Goal: Check status

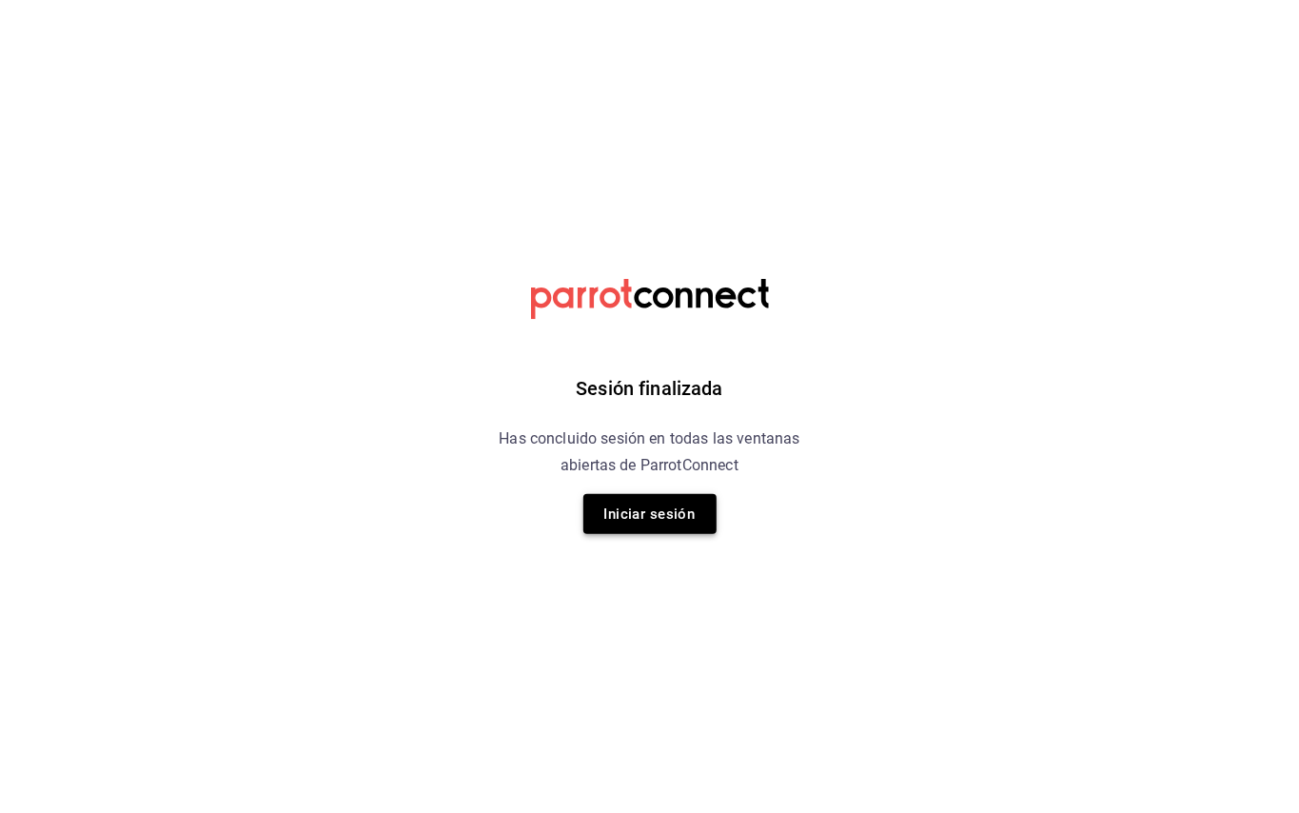
click at [691, 507] on button "Iniciar sesión" at bounding box center [649, 514] width 133 height 40
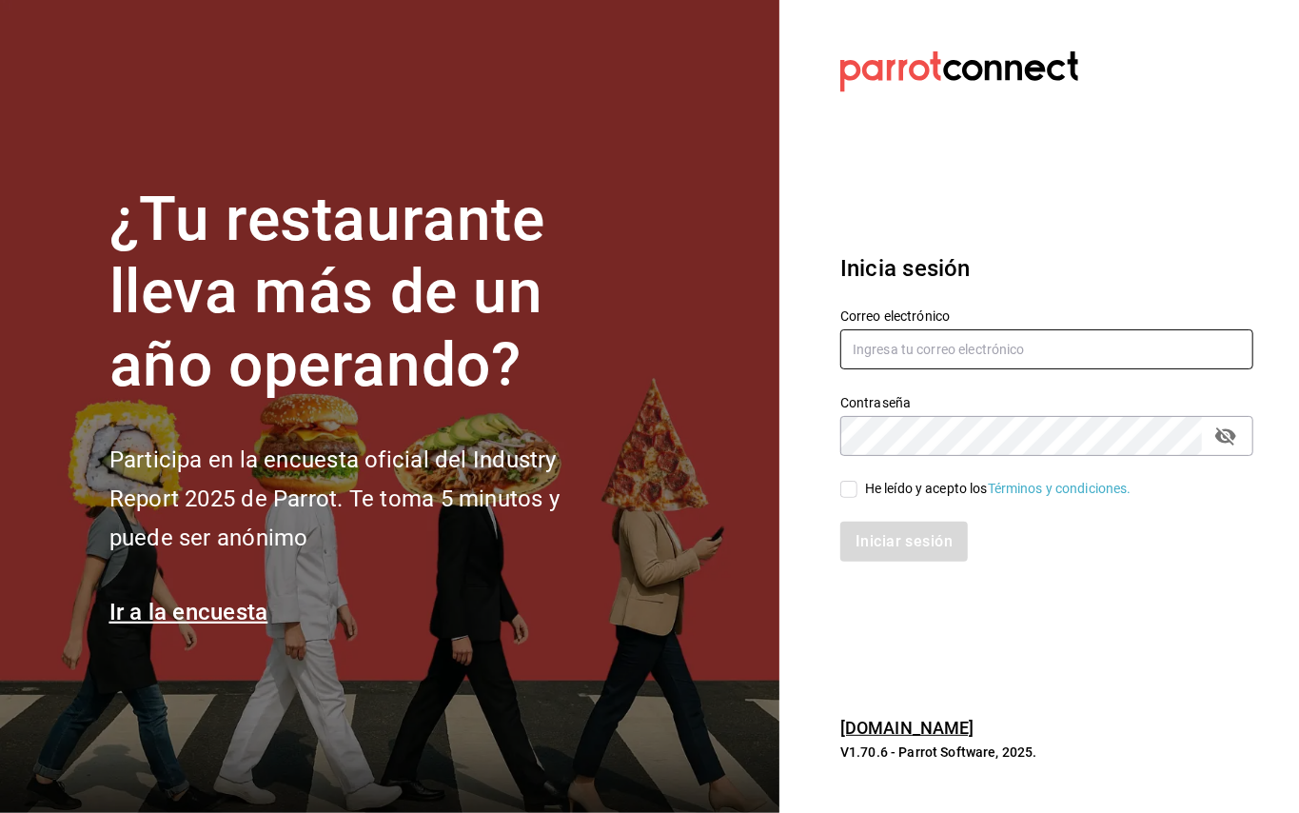
type input "[EMAIL_ADDRESS][DOMAIN_NAME]"
click at [846, 489] on input "He leído y acepto los Términos y condiciones." at bounding box center [848, 489] width 17 height 17
checkbox input "true"
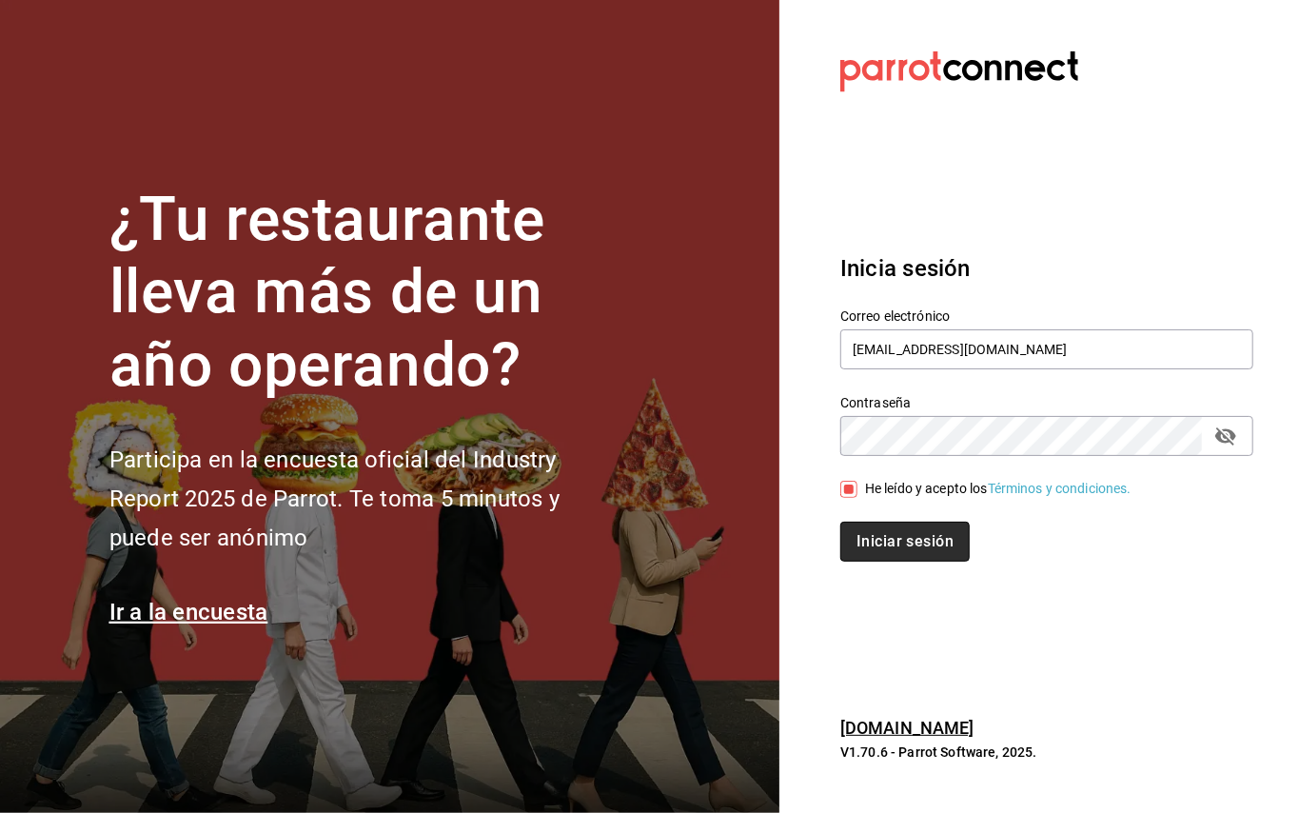
click at [869, 553] on button "Iniciar sesión" at bounding box center [904, 541] width 129 height 40
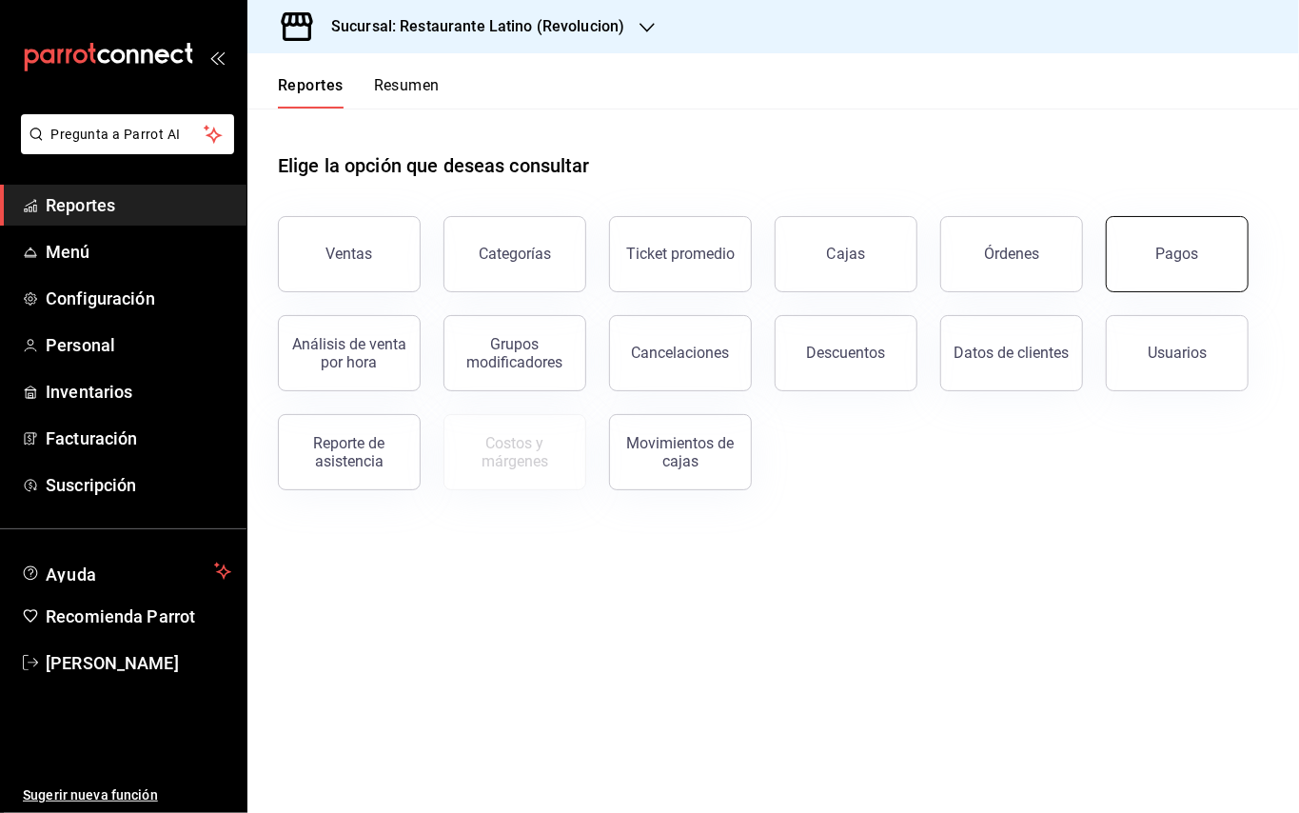
click at [1193, 261] on div "Pagos" at bounding box center [1177, 254] width 43 height 18
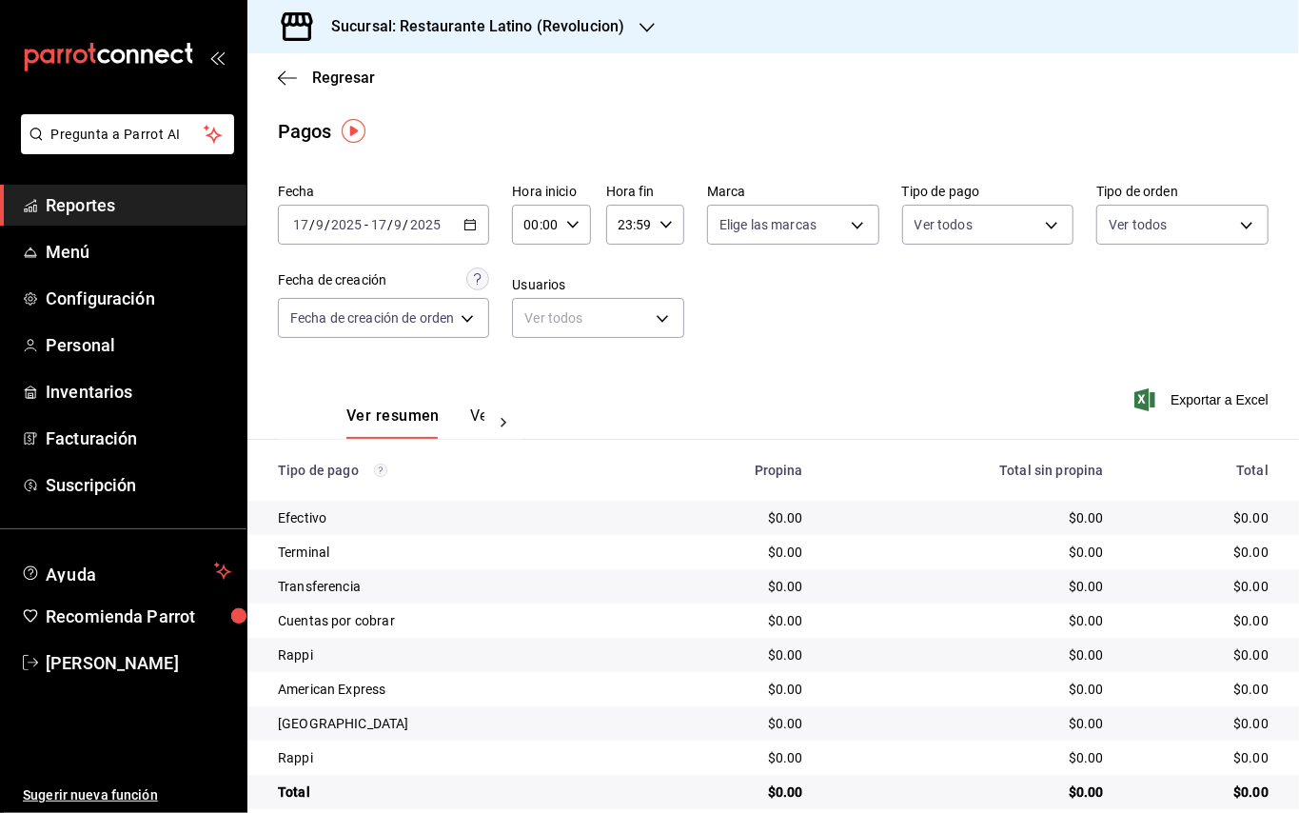
click at [480, 219] on div "[DATE] [DATE] - [DATE] [DATE]" at bounding box center [383, 225] width 211 height 40
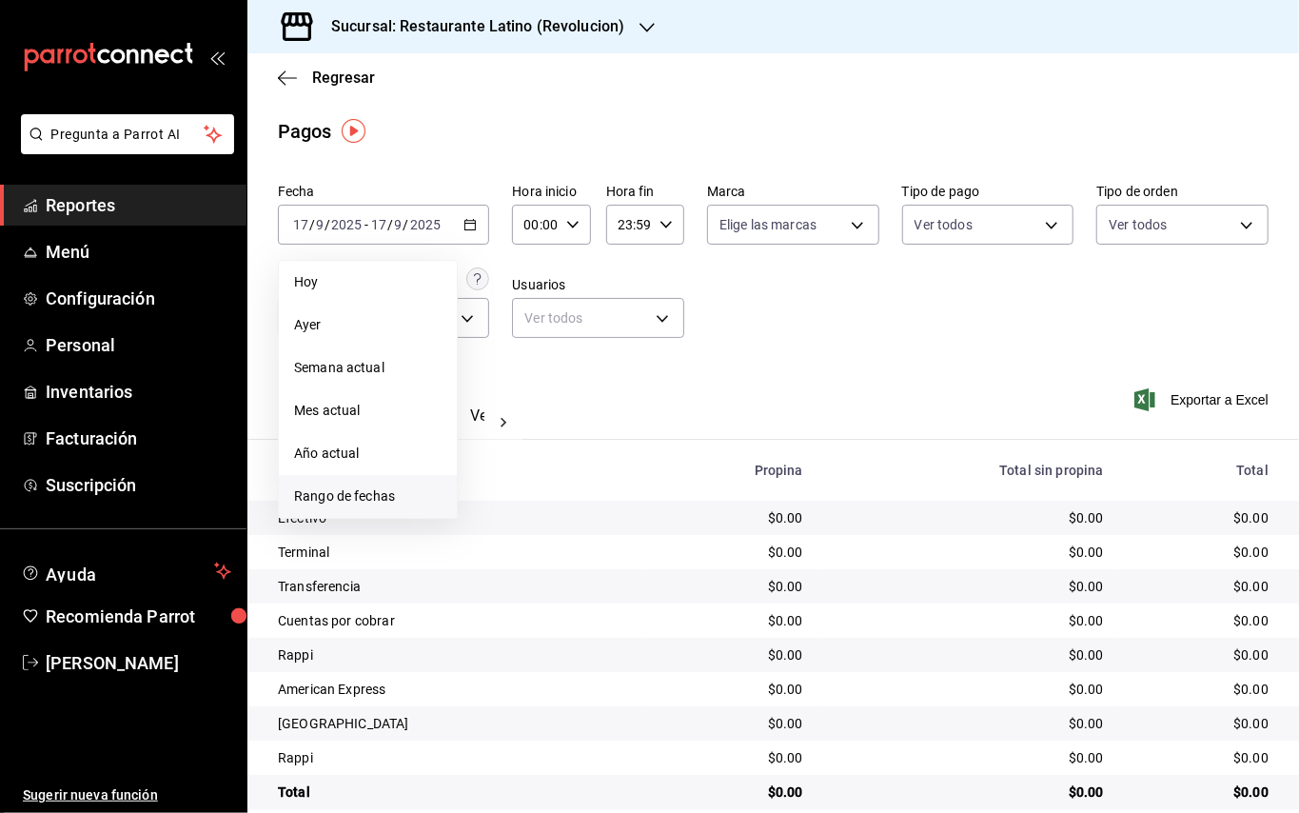
click at [379, 486] on span "Rango de fechas" at bounding box center [367, 496] width 147 height 20
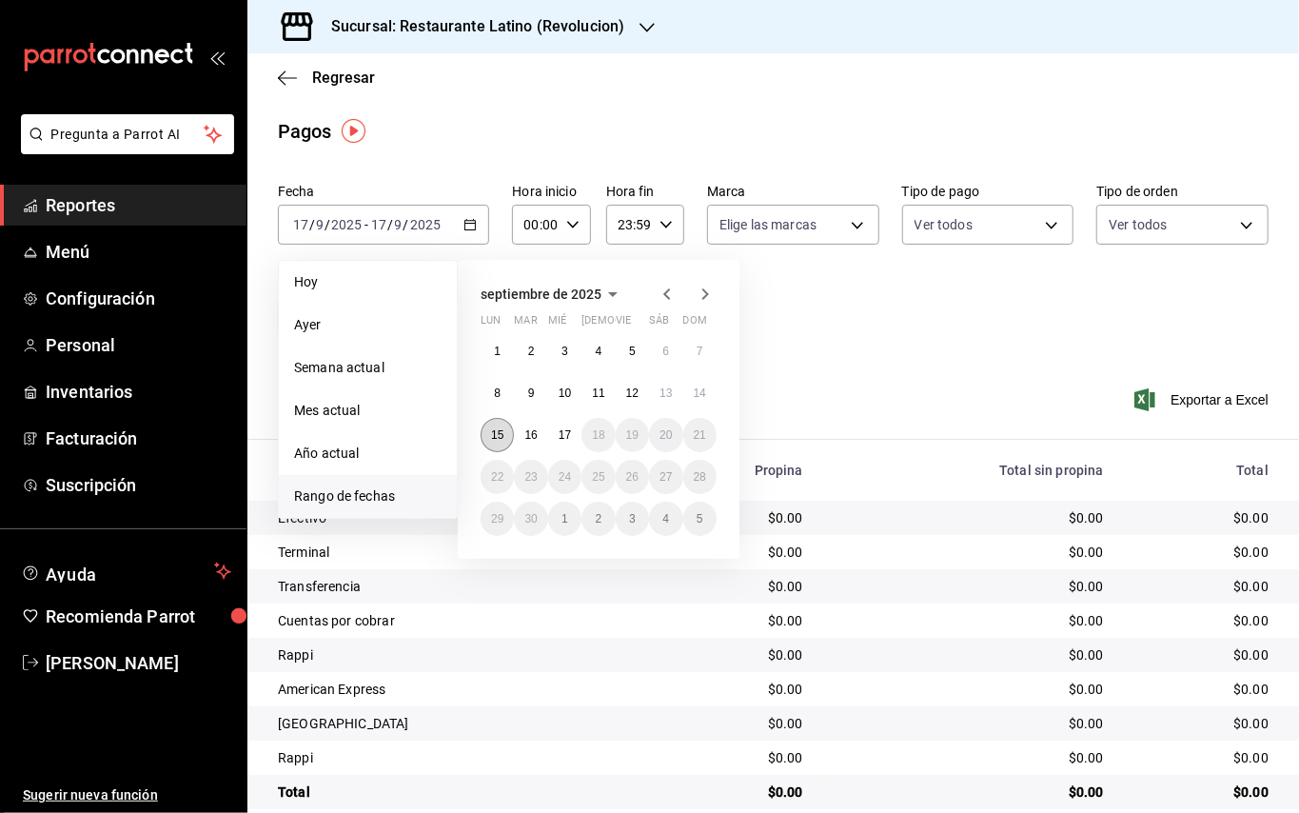
click at [510, 436] on button "15" at bounding box center [497, 435] width 33 height 34
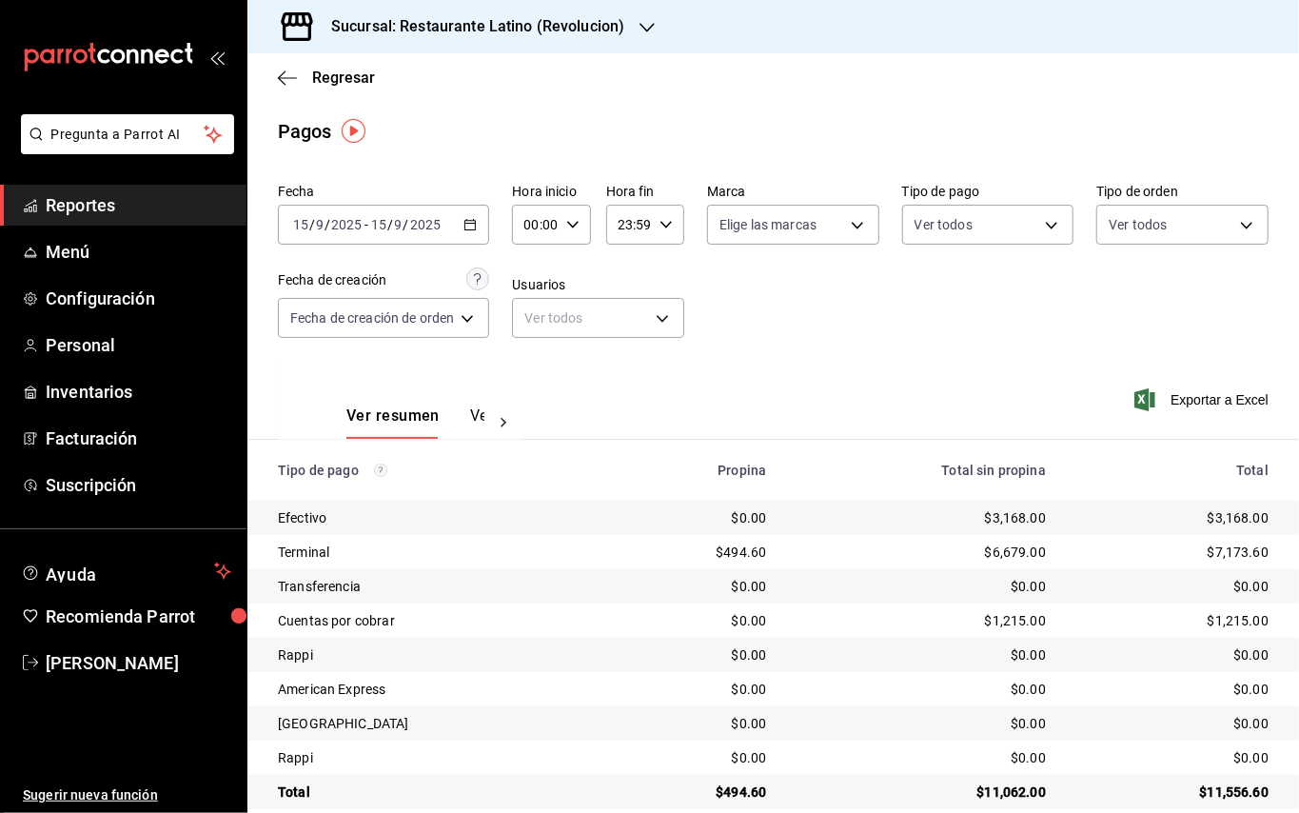
click at [492, 29] on h3 "Sucursal: Restaurante Latino (Revolucion)" at bounding box center [470, 26] width 308 height 23
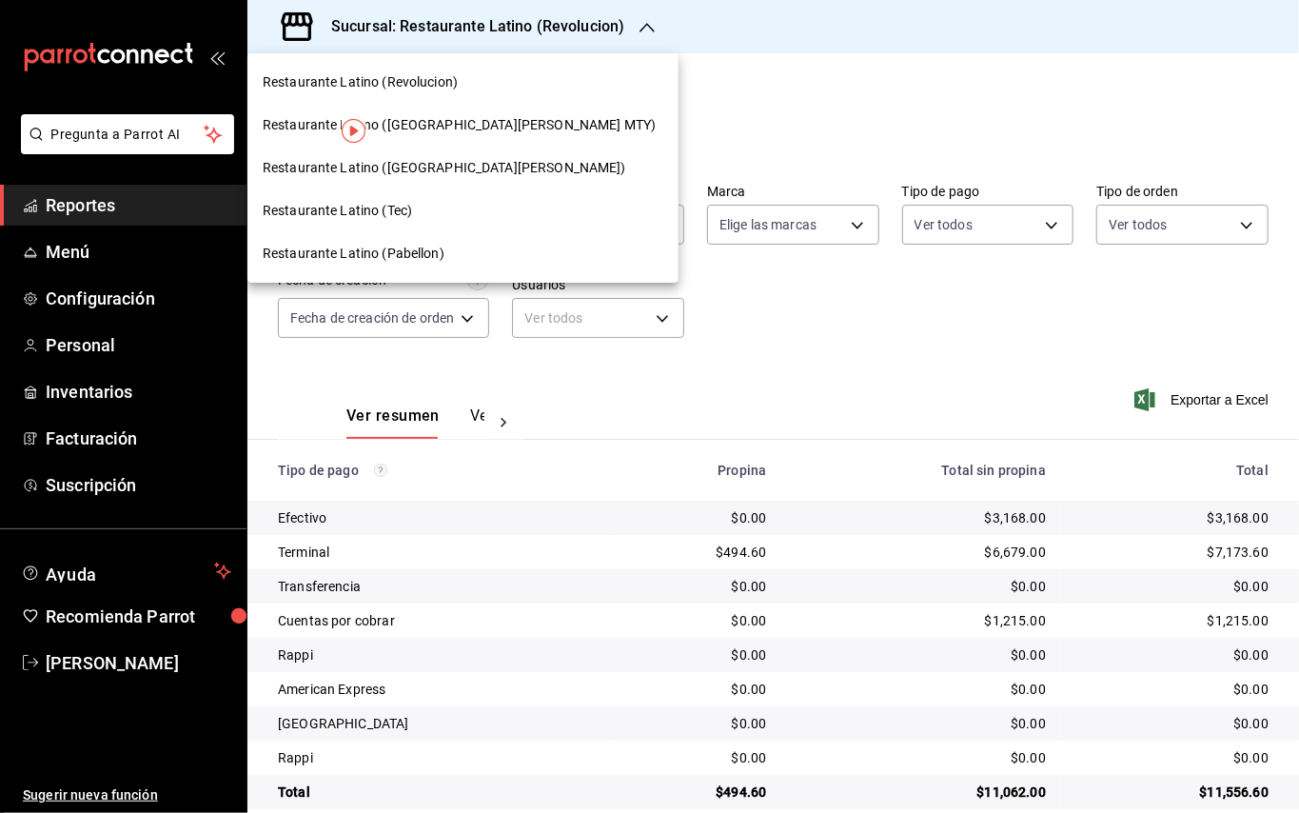
click at [450, 123] on span "Restaurante Latino ([GEOGRAPHIC_DATA][PERSON_NAME] MTY)" at bounding box center [459, 125] width 393 height 20
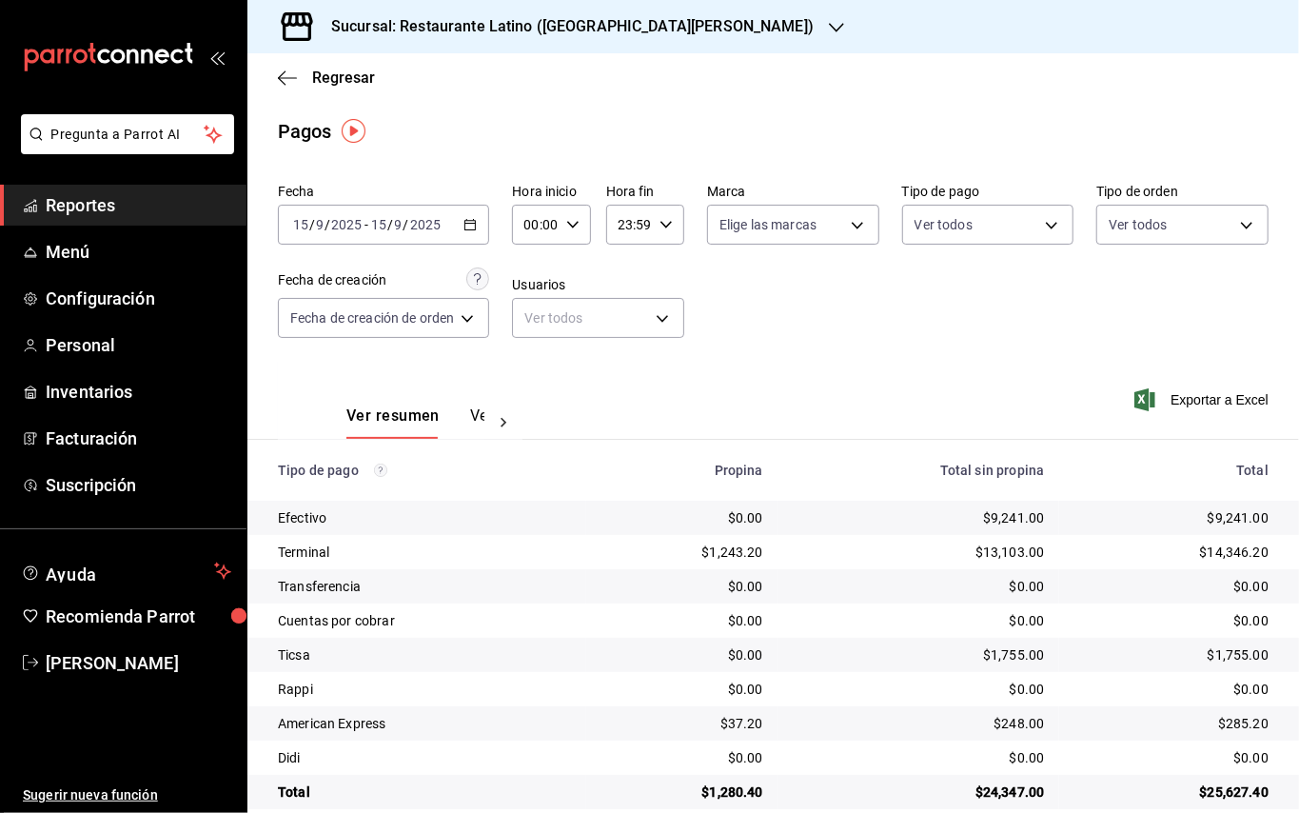
click at [514, 35] on h3 "Sucursal: Restaurante Latino ([GEOGRAPHIC_DATA][PERSON_NAME])" at bounding box center [565, 26] width 498 height 23
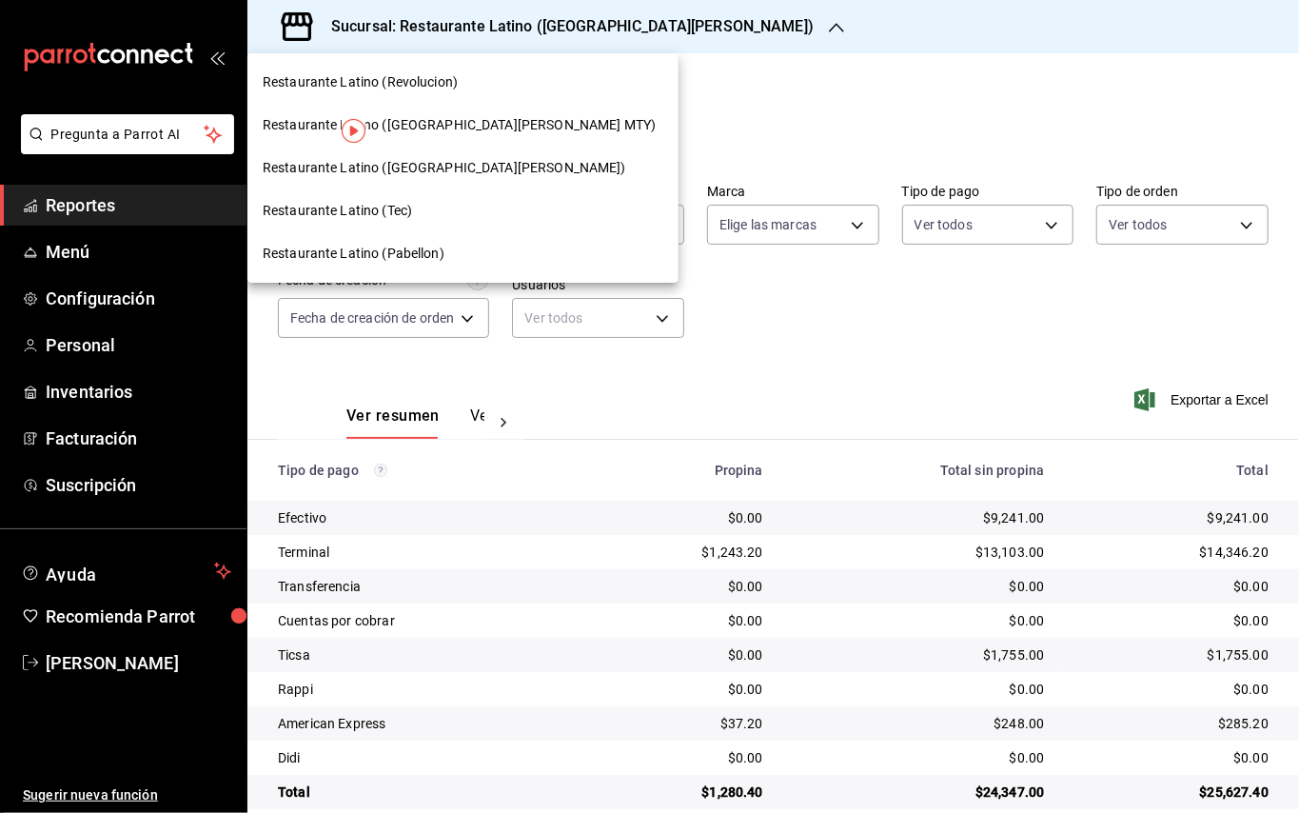
click at [453, 92] on div "Restaurante Latino (Revolucion)" at bounding box center [462, 82] width 431 height 43
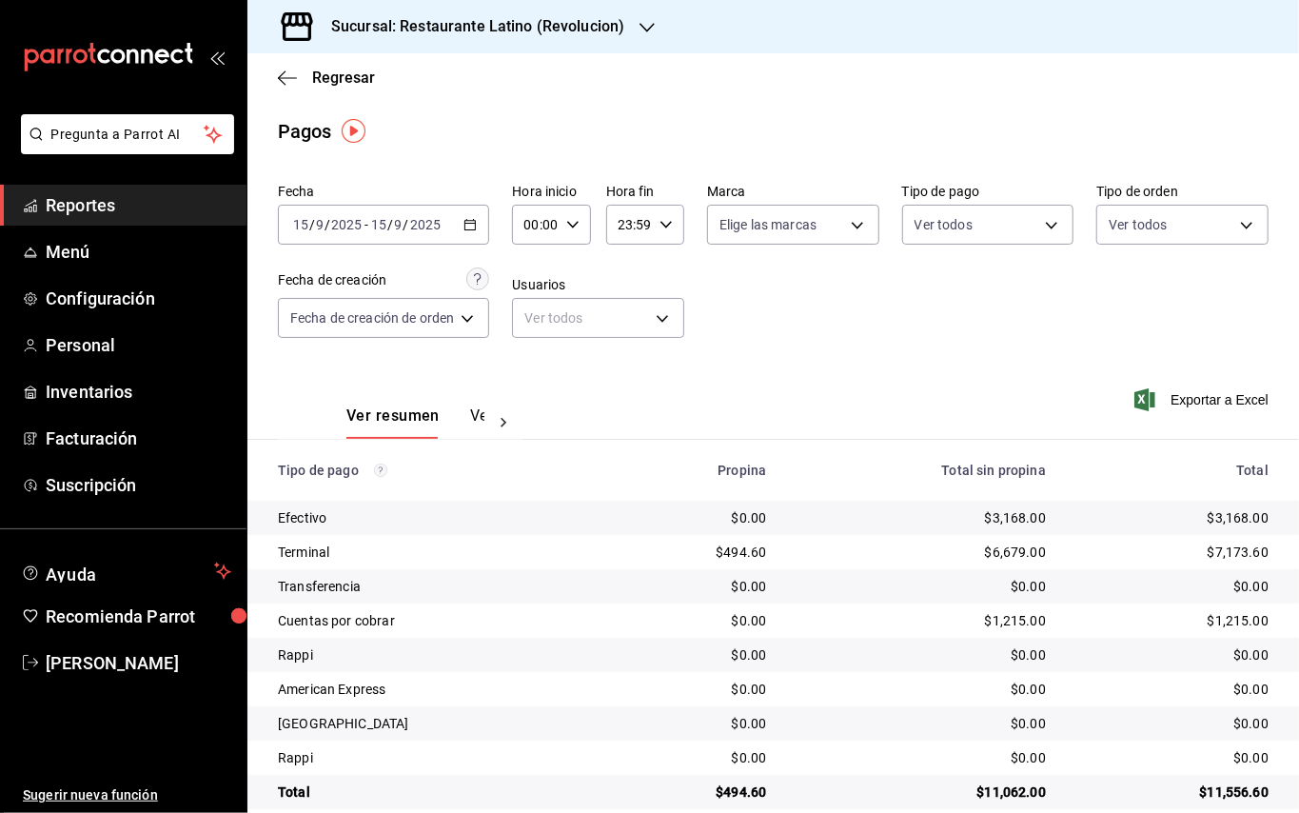
click at [599, 35] on h3 "Sucursal: Restaurante Latino (Revolucion)" at bounding box center [470, 26] width 308 height 23
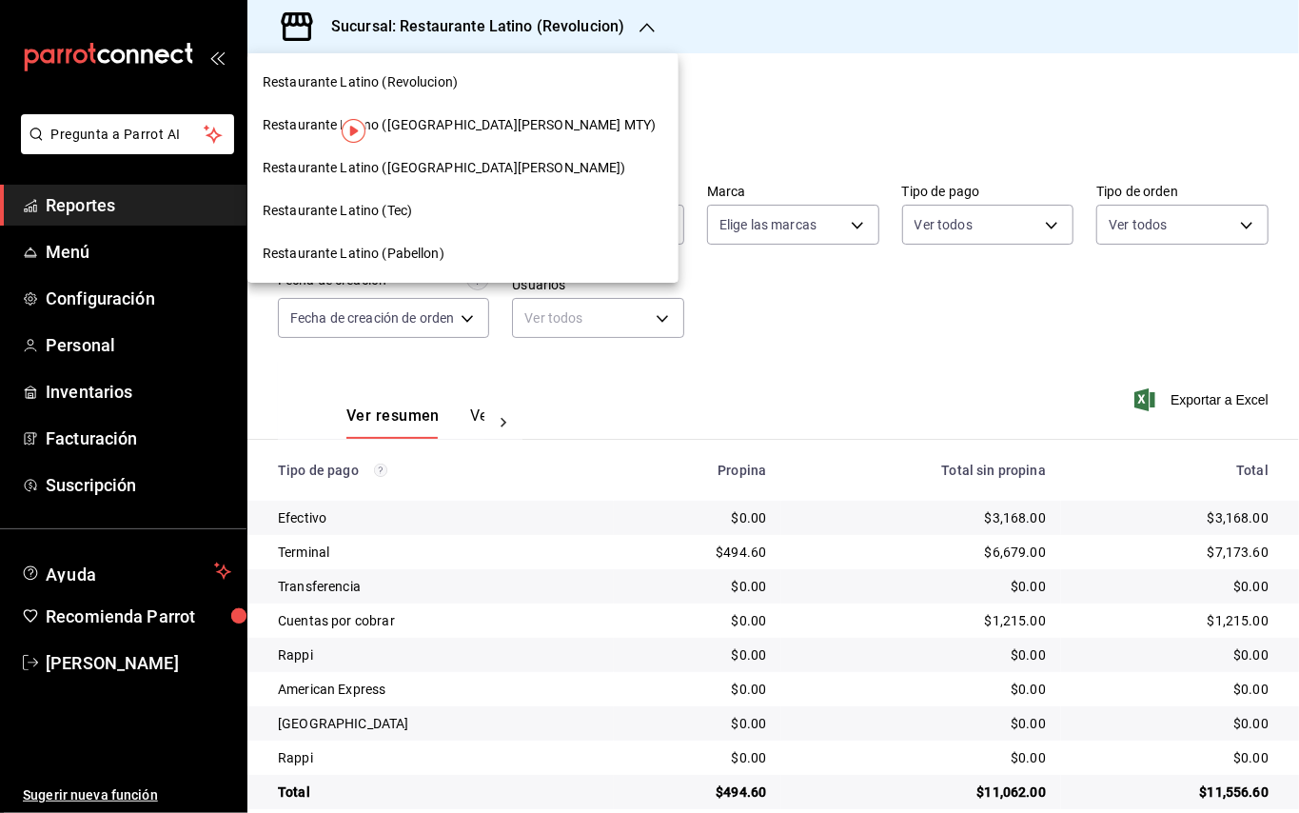
click at [424, 253] on span "Restaurante Latino (Pabellon)" at bounding box center [354, 254] width 182 height 20
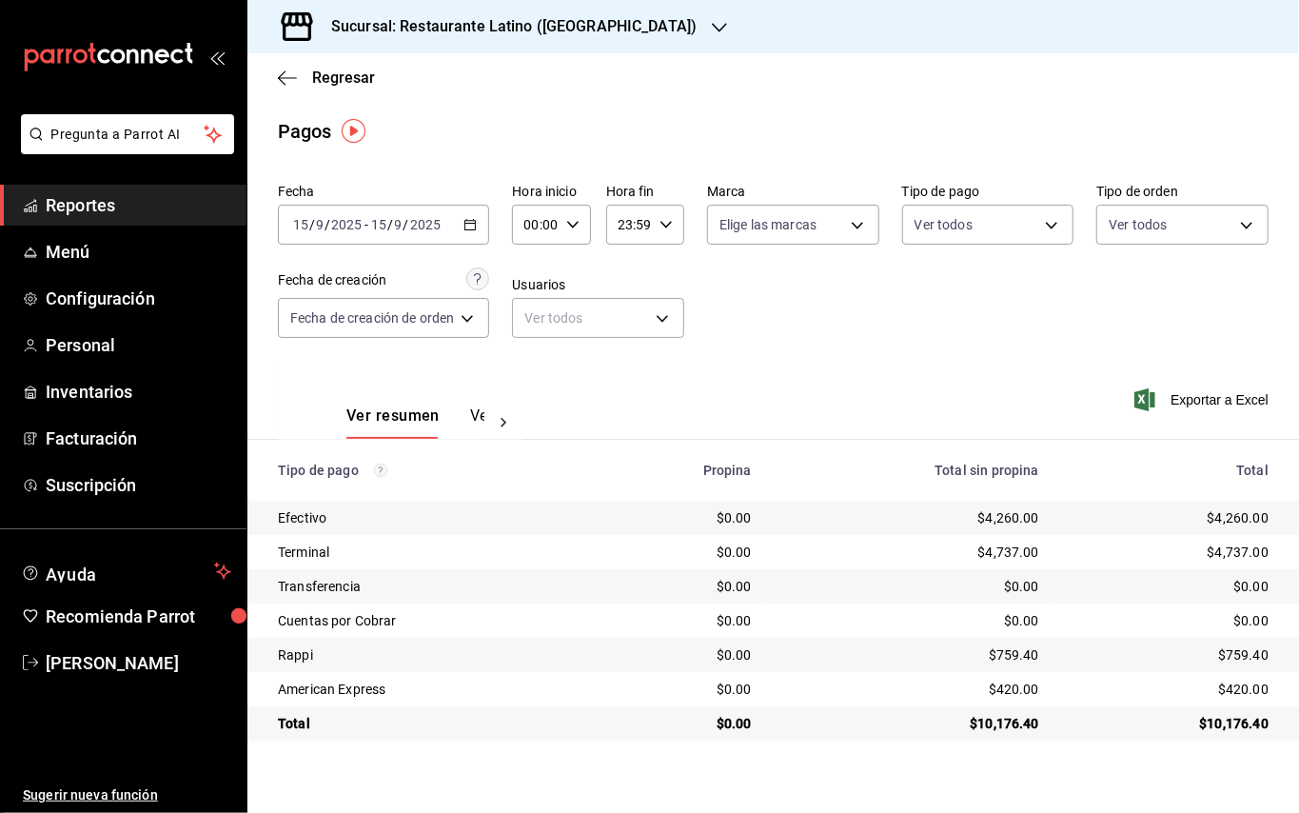
click at [442, 34] on h3 "Sucursal: Restaurante Latino (Pabellon)" at bounding box center [506, 26] width 381 height 23
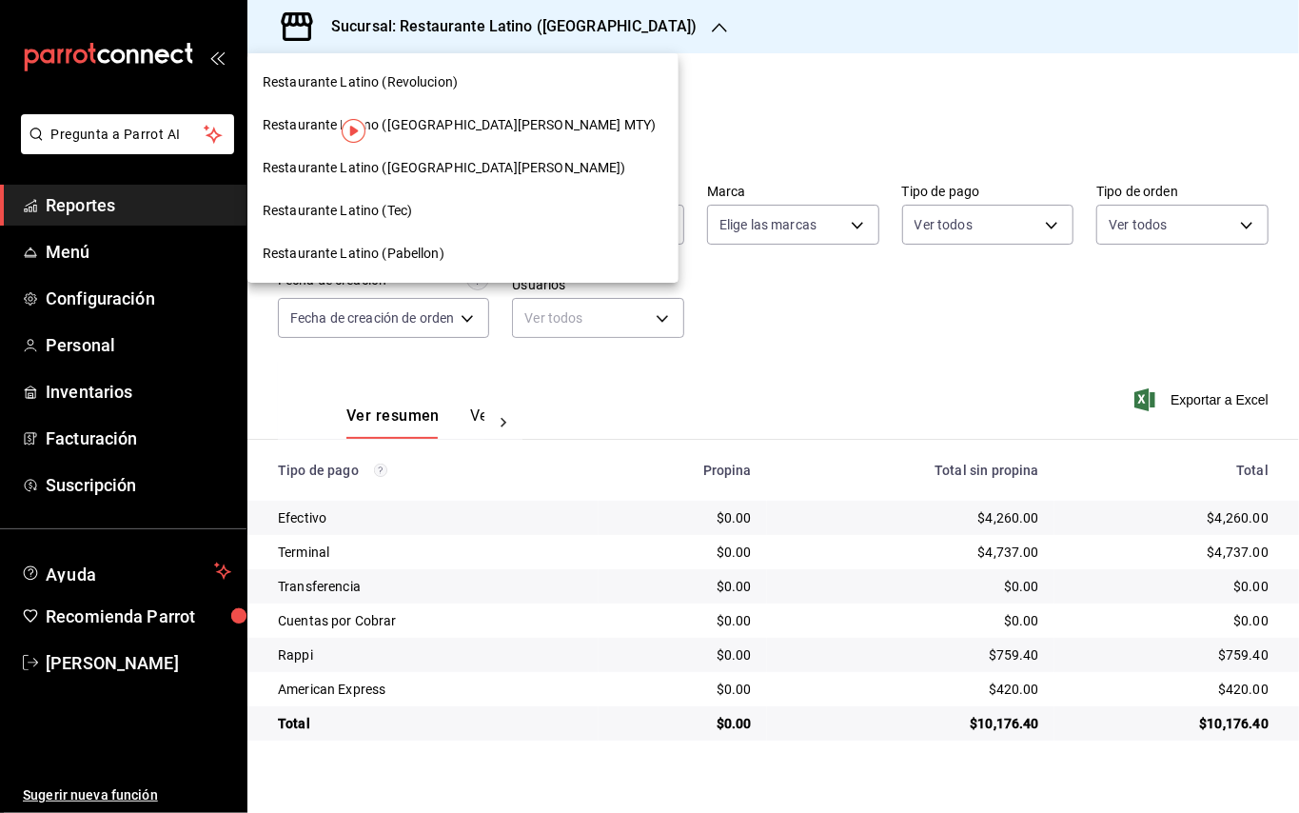
click at [403, 160] on span "Restaurante Latino (San Lucas)" at bounding box center [444, 168] width 363 height 20
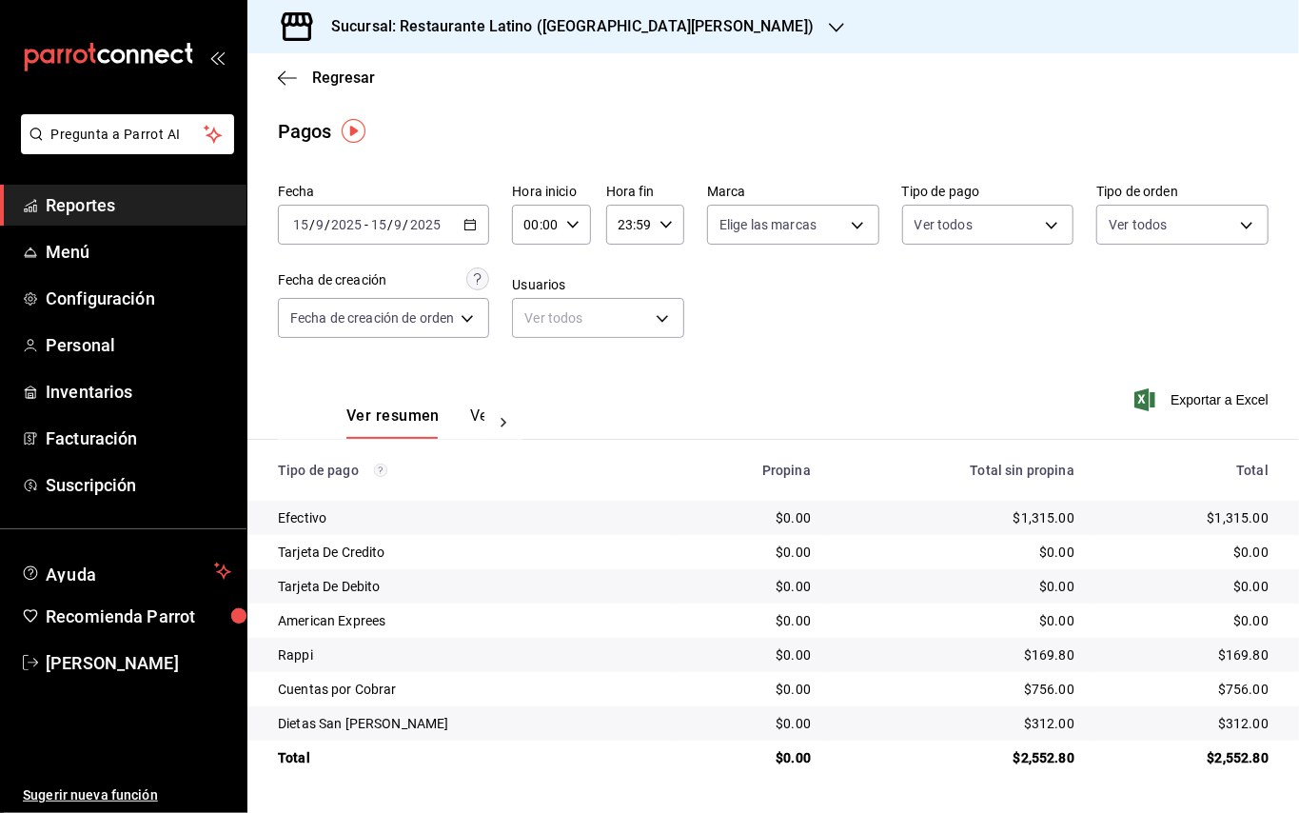
click at [614, 36] on h3 "Sucursal: Restaurante Latino (San Lucas)" at bounding box center [565, 26] width 498 height 23
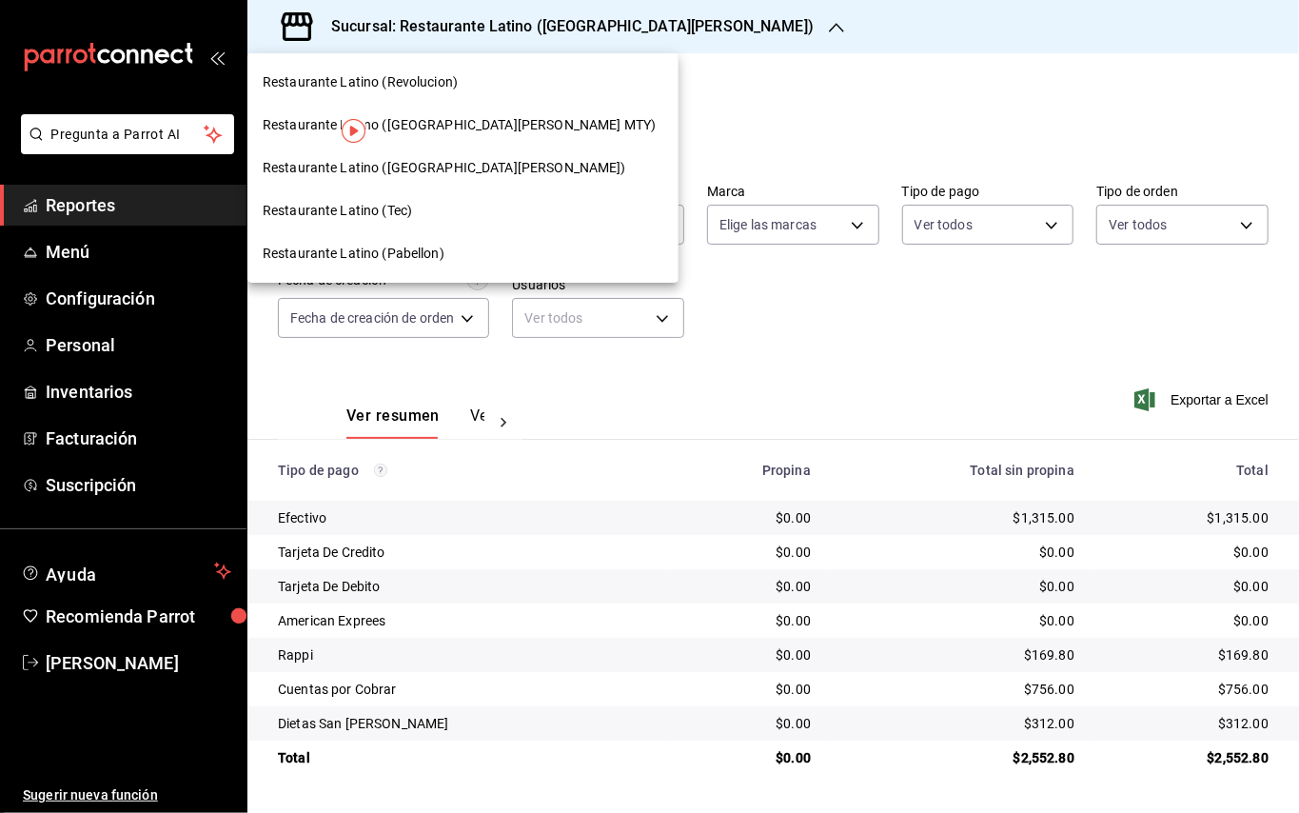
click at [409, 206] on span "Restaurante Latino (Tec)" at bounding box center [337, 211] width 149 height 20
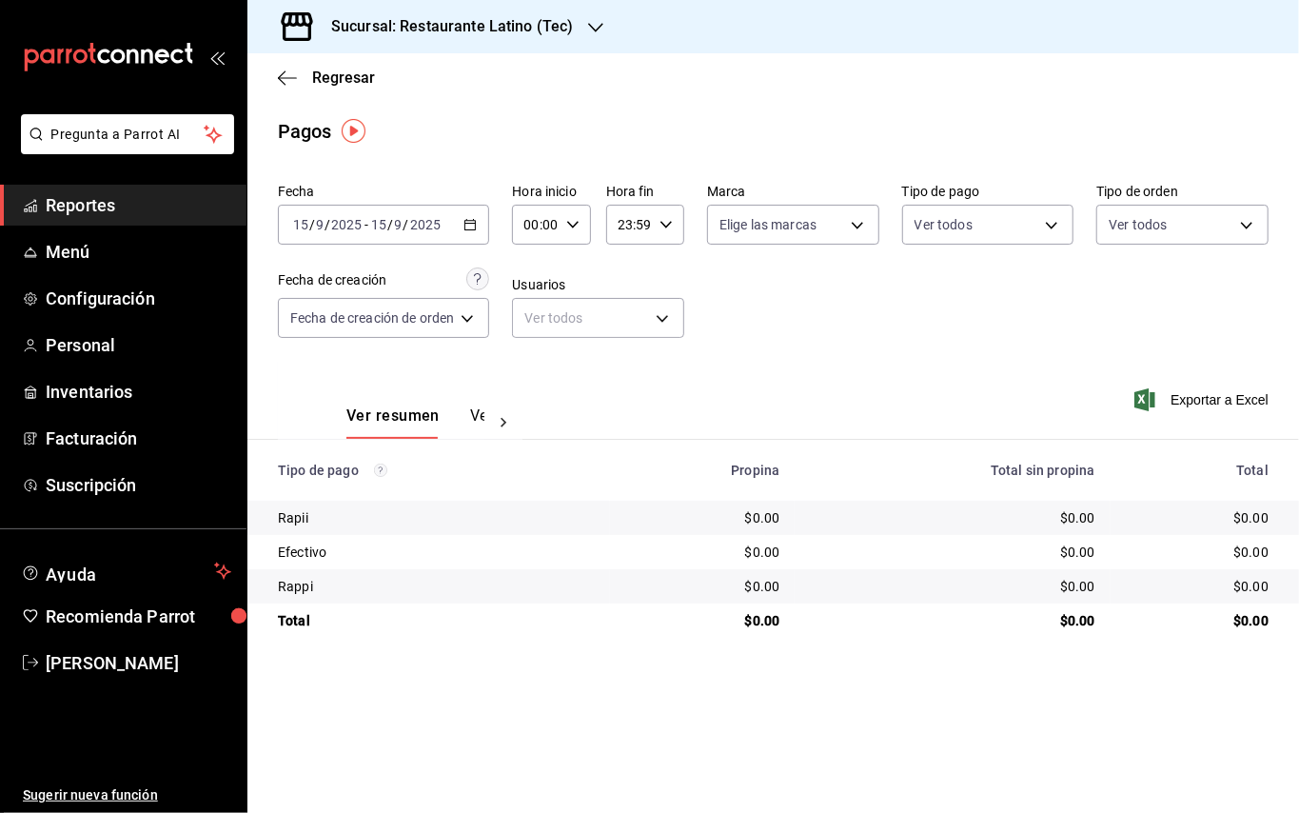
click at [120, 203] on span "Reportes" at bounding box center [139, 205] width 186 height 26
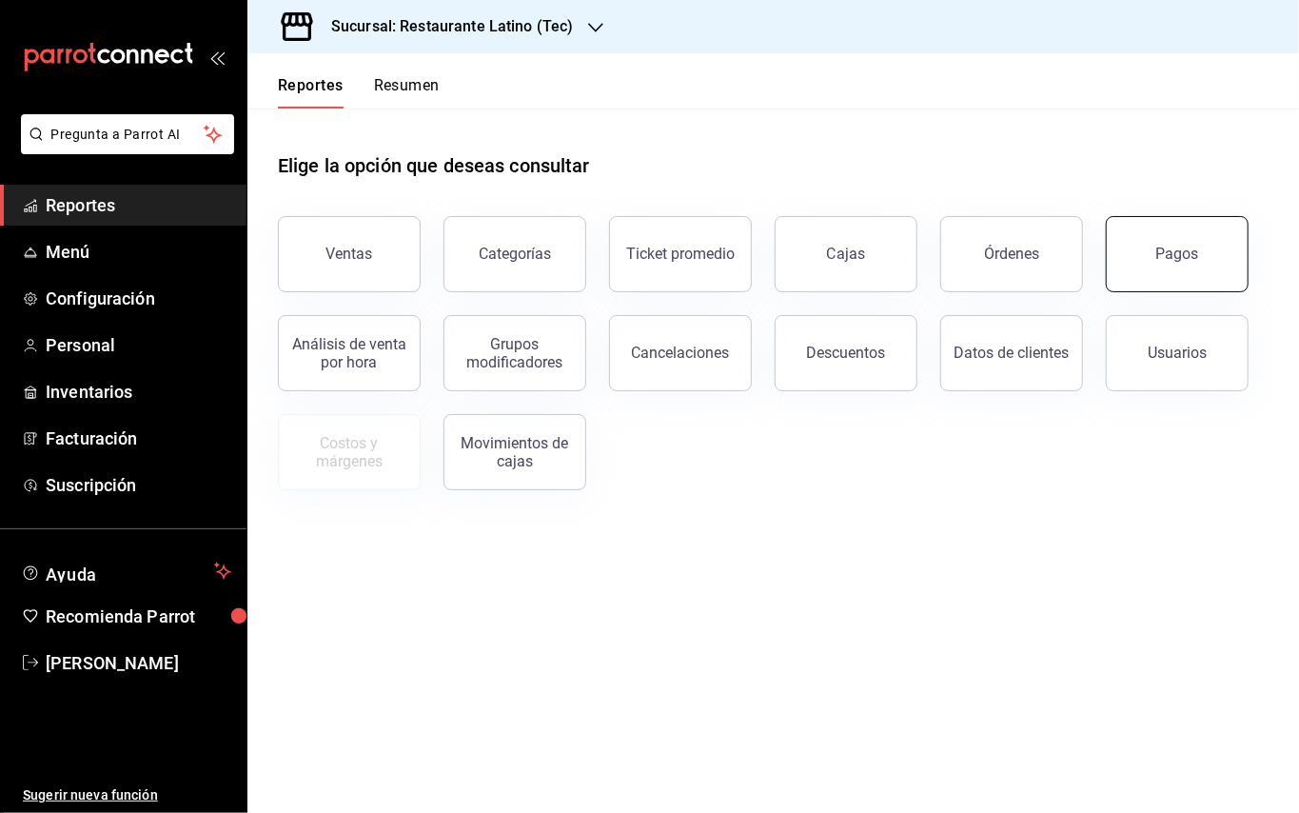
click at [1186, 249] on div "Pagos" at bounding box center [1177, 254] width 43 height 18
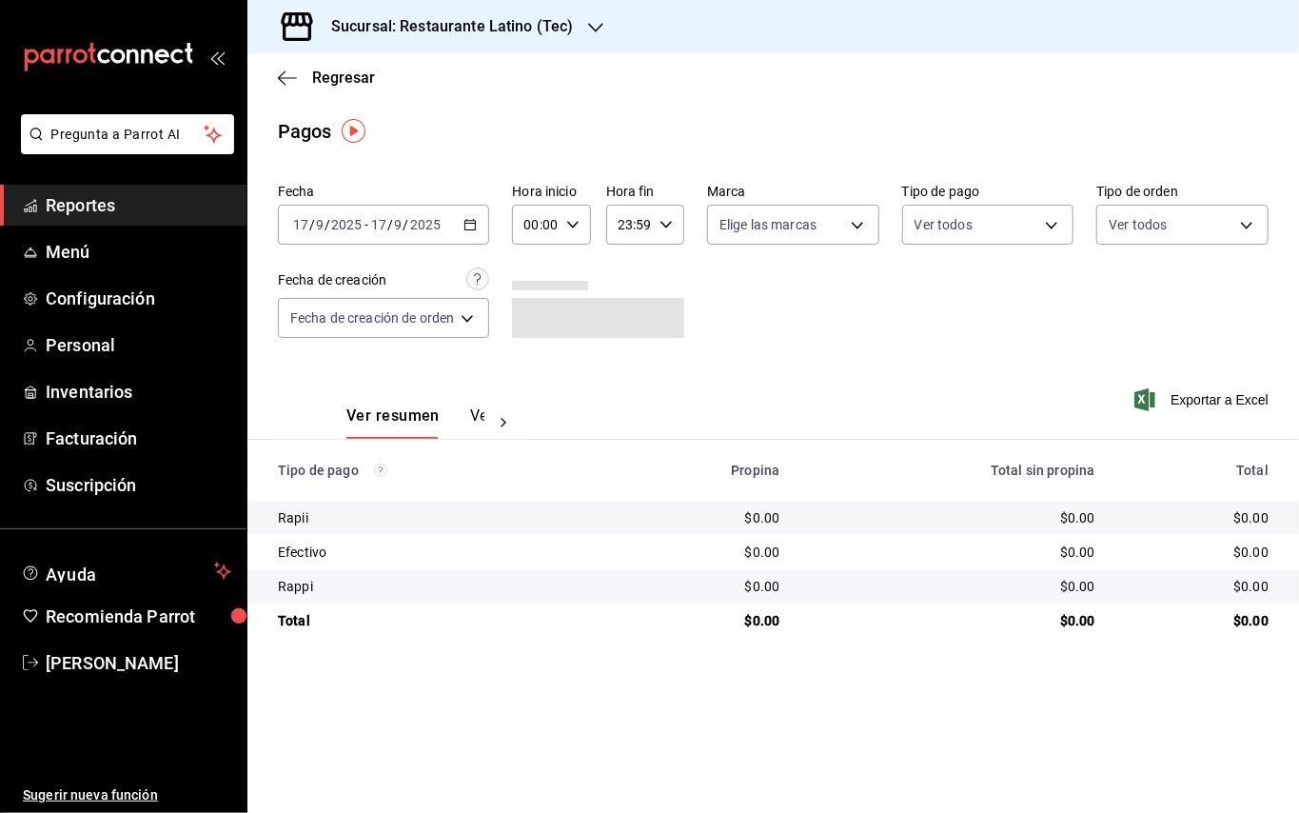
click at [462, 226] on div "2025-09-17 17 / 9 / 2025 - 2025-09-17 17 / 9 / 2025" at bounding box center [383, 225] width 211 height 40
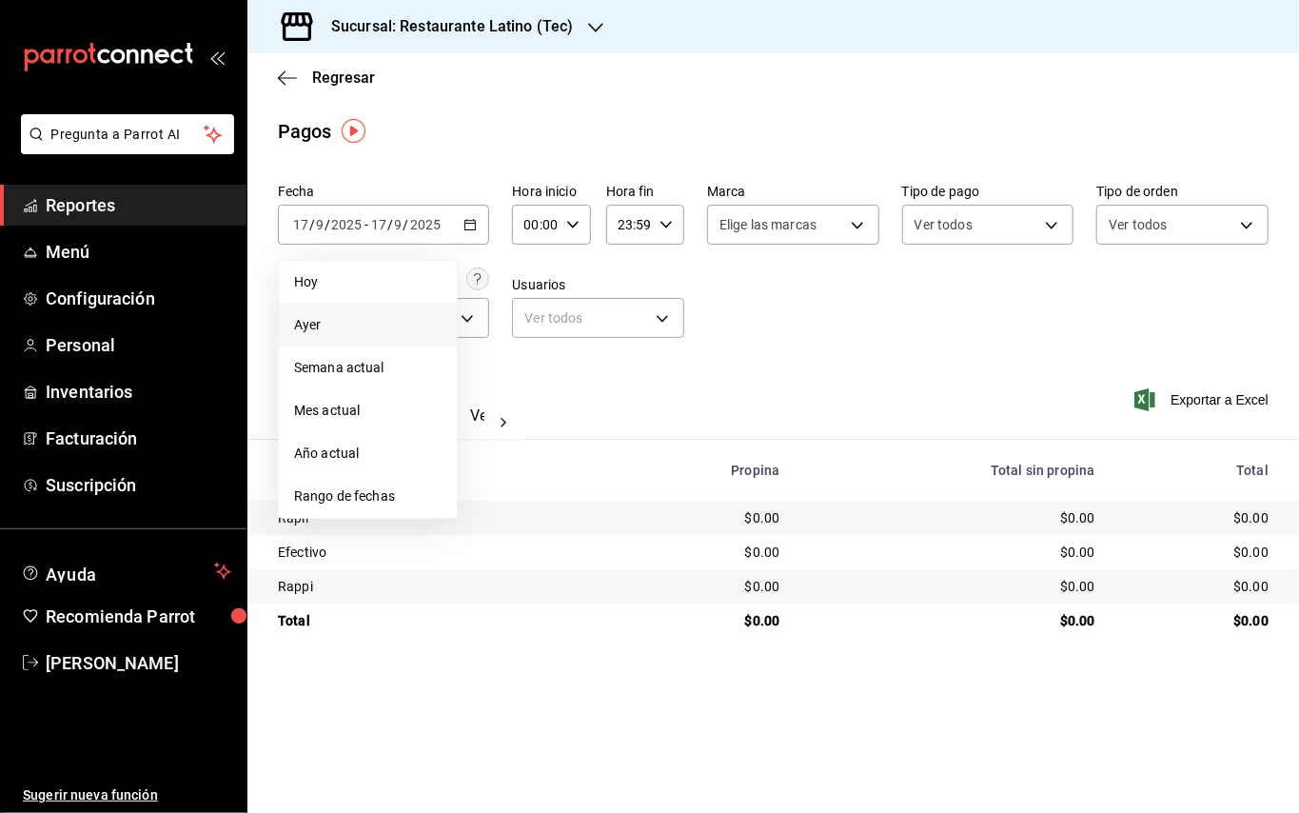
click at [398, 312] on li "Ayer" at bounding box center [368, 325] width 178 height 43
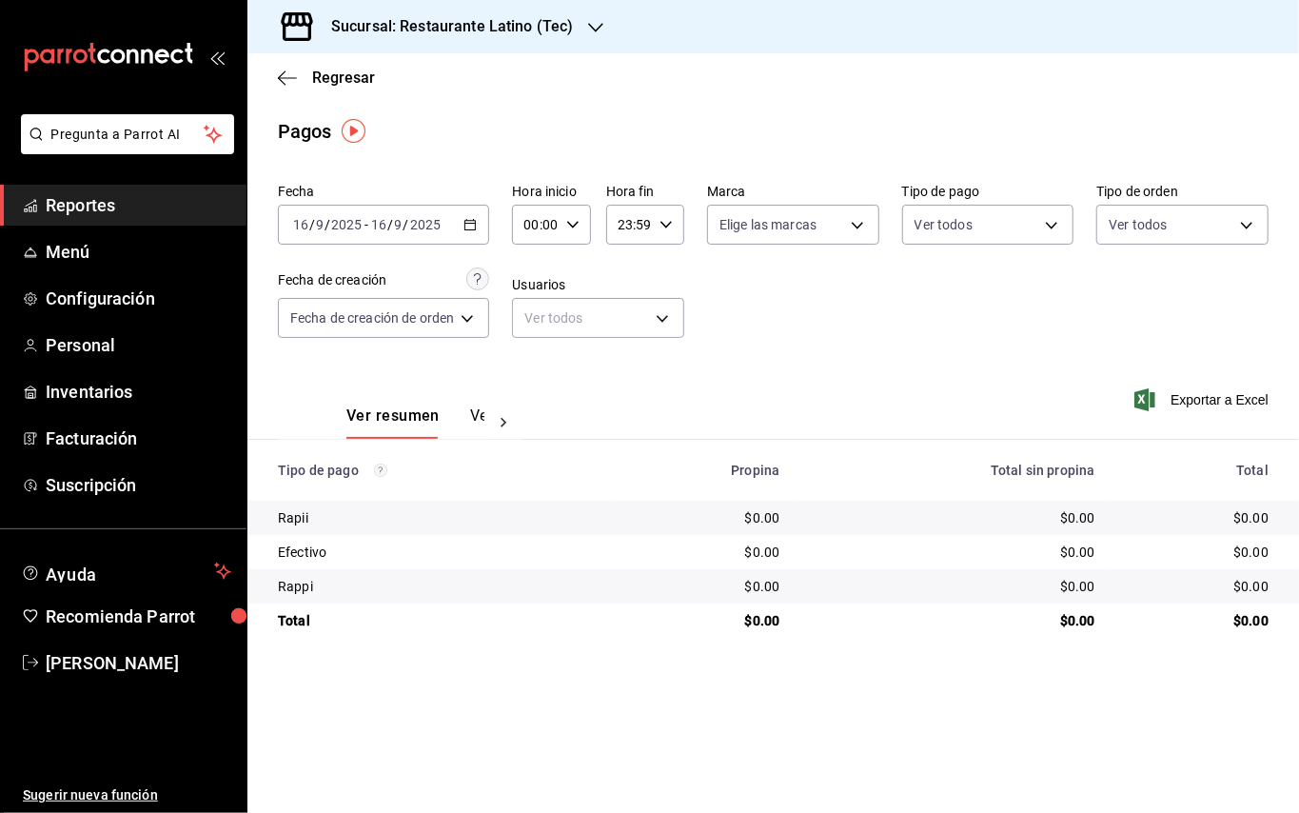
click at [603, 30] on div "Sucursal: Restaurante Latino (Tec)" at bounding box center [437, 26] width 348 height 53
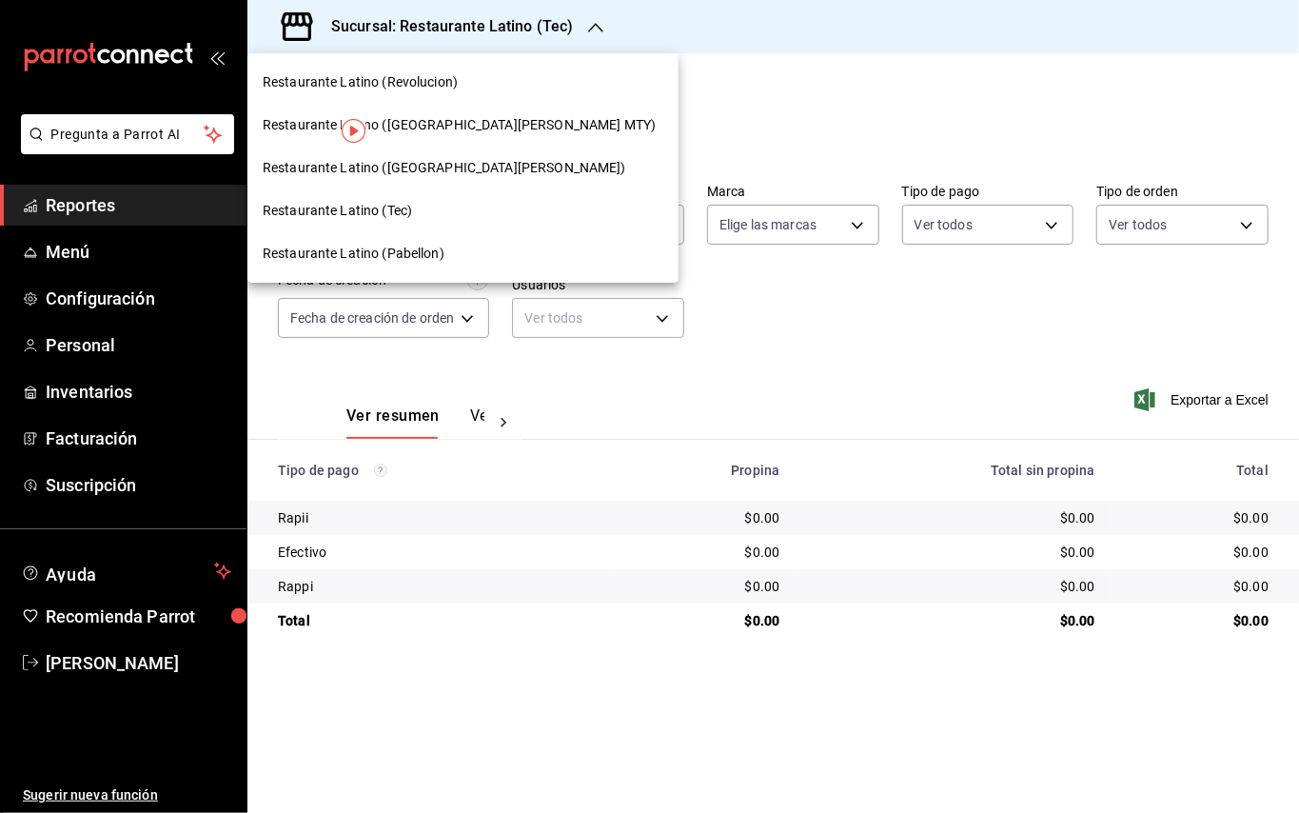
click at [458, 120] on span "Restaurante Latino (San Jeronimo MTY)" at bounding box center [459, 125] width 393 height 20
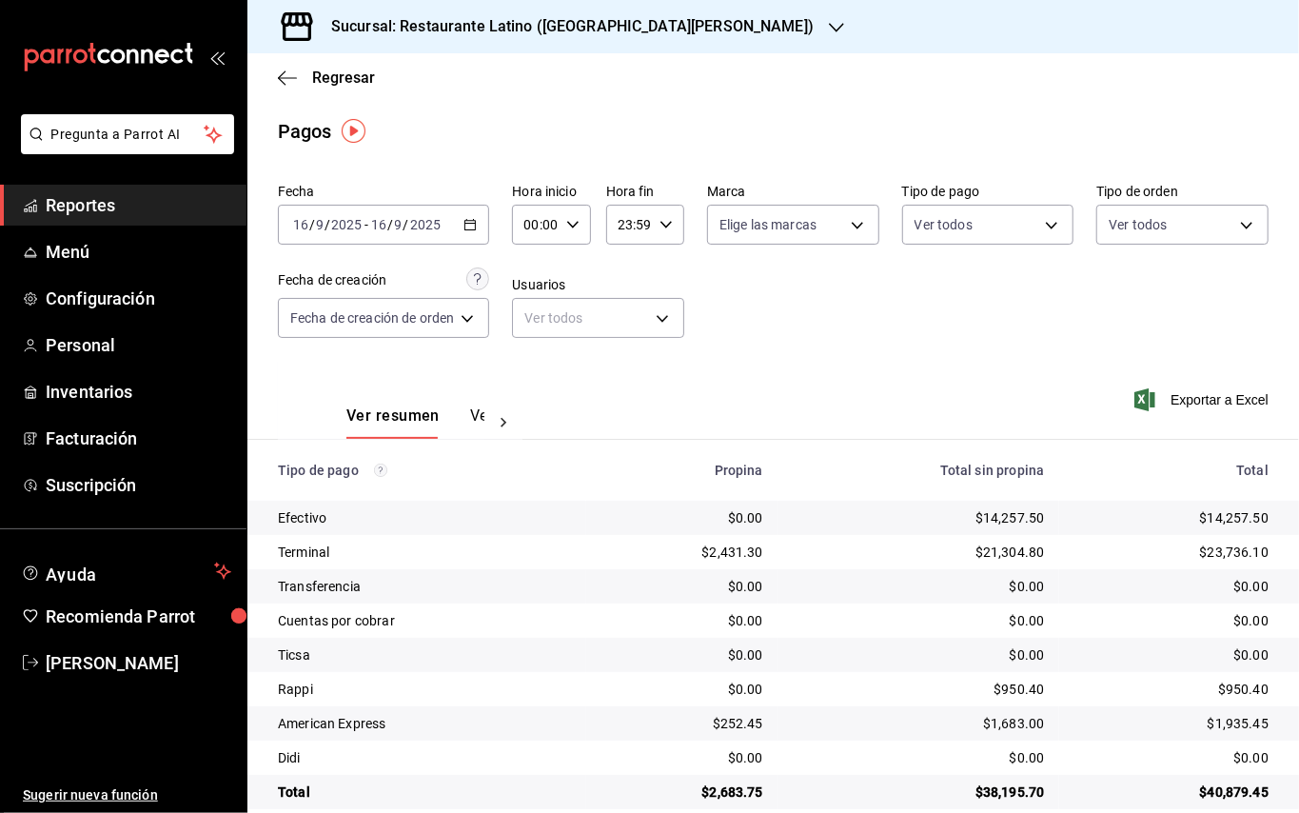
click at [455, 211] on div "2025-09-16 16 / 9 / 2025 - 2025-09-16 16 / 9 / 2025" at bounding box center [383, 225] width 211 height 40
click at [575, 49] on div "Sucursal: Restaurante Latino (San Jeronimo MTY)" at bounding box center [557, 26] width 589 height 53
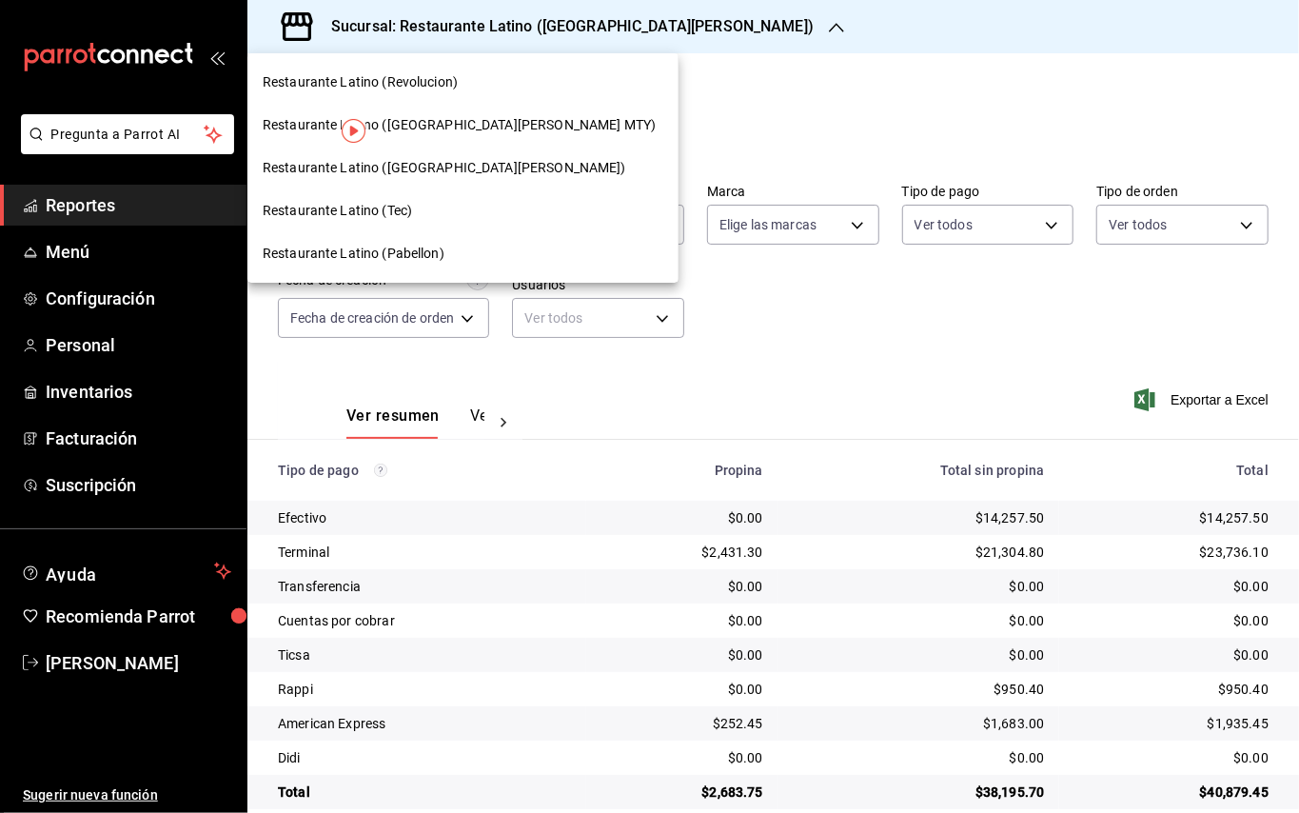
click at [443, 88] on span "Restaurante Latino (Revolucion)" at bounding box center [360, 82] width 195 height 20
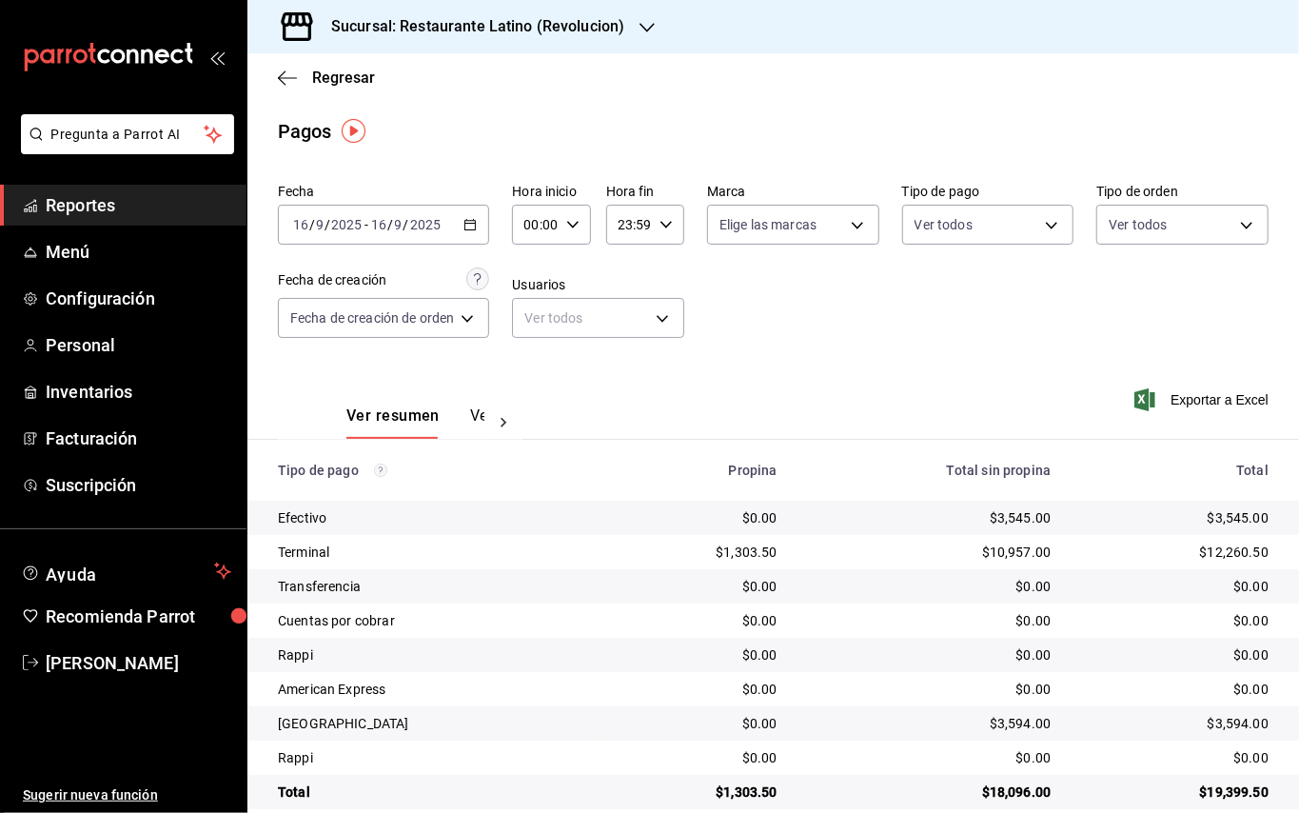
click at [470, 16] on h3 "Sucursal: Restaurante Latino (Revolucion)" at bounding box center [470, 26] width 308 height 23
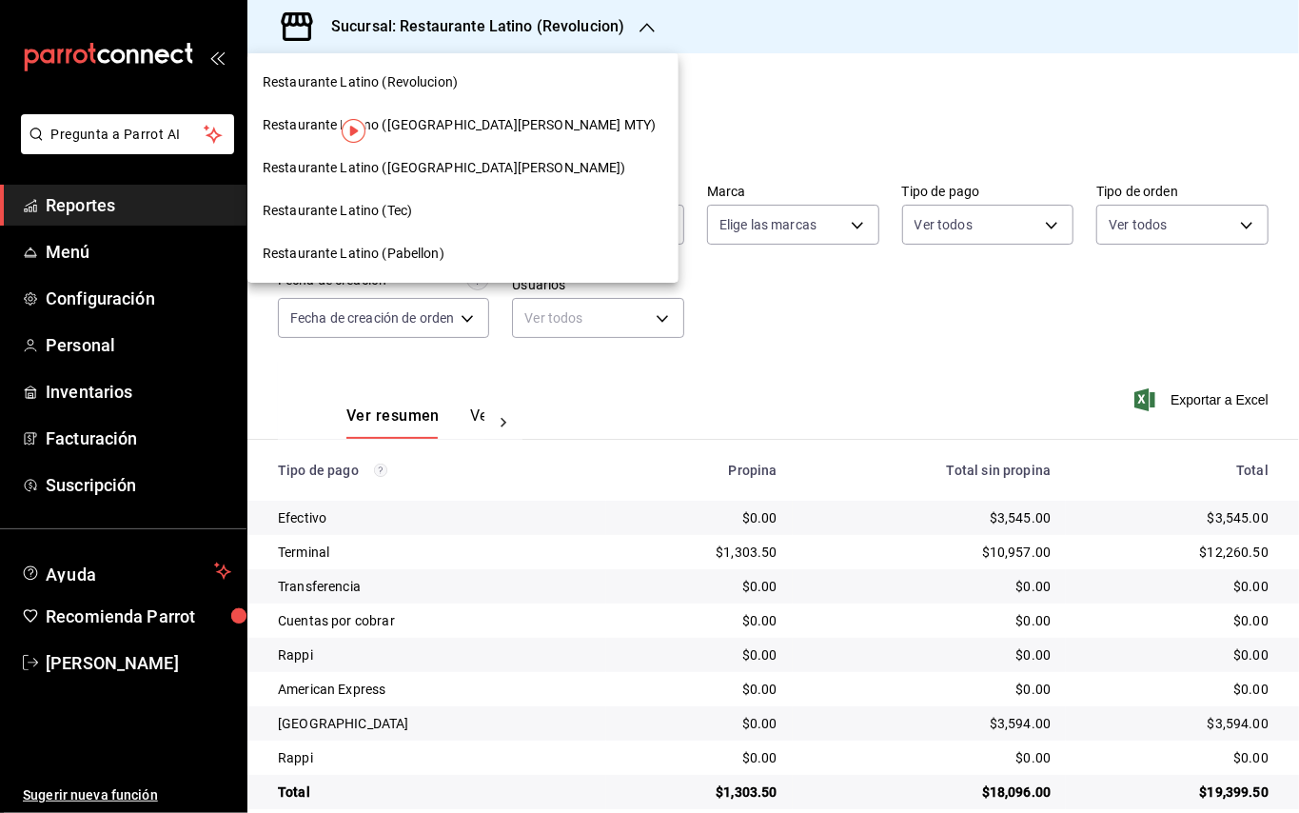
click at [434, 241] on div "Restaurante Latino (Pabellon)" at bounding box center [462, 253] width 431 height 43
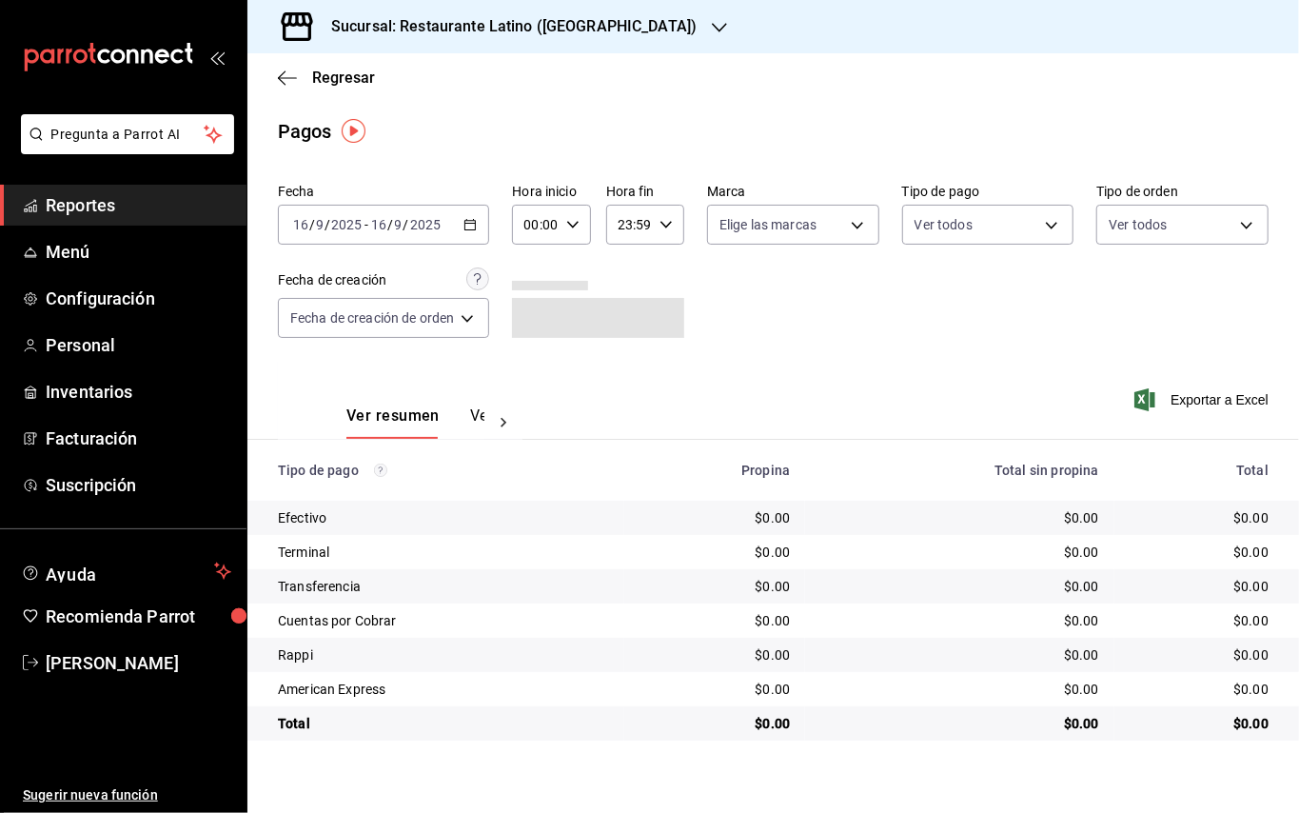
click at [553, 50] on div "Sucursal: Restaurante Latino (Pabellon)" at bounding box center [499, 26] width 472 height 53
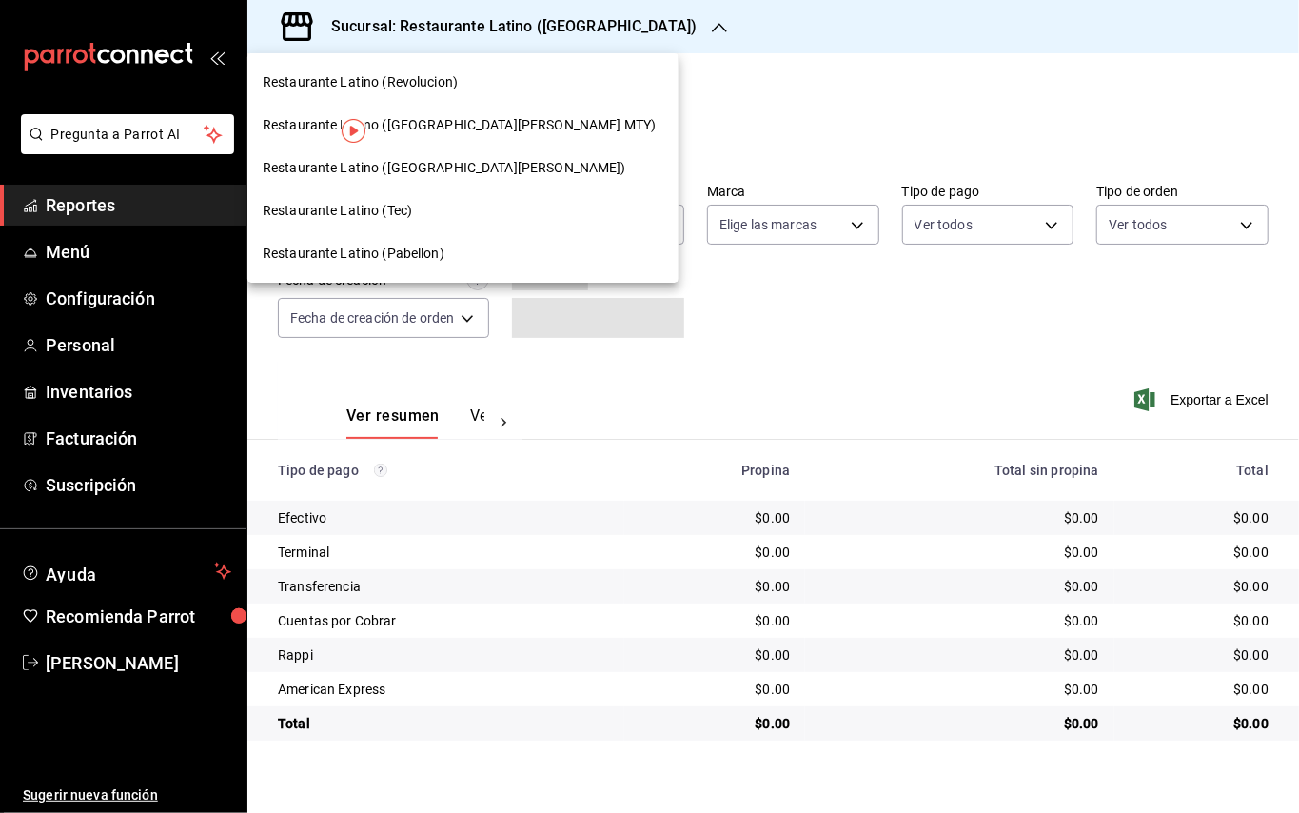
click at [537, 53] on div at bounding box center [649, 406] width 1299 height 813
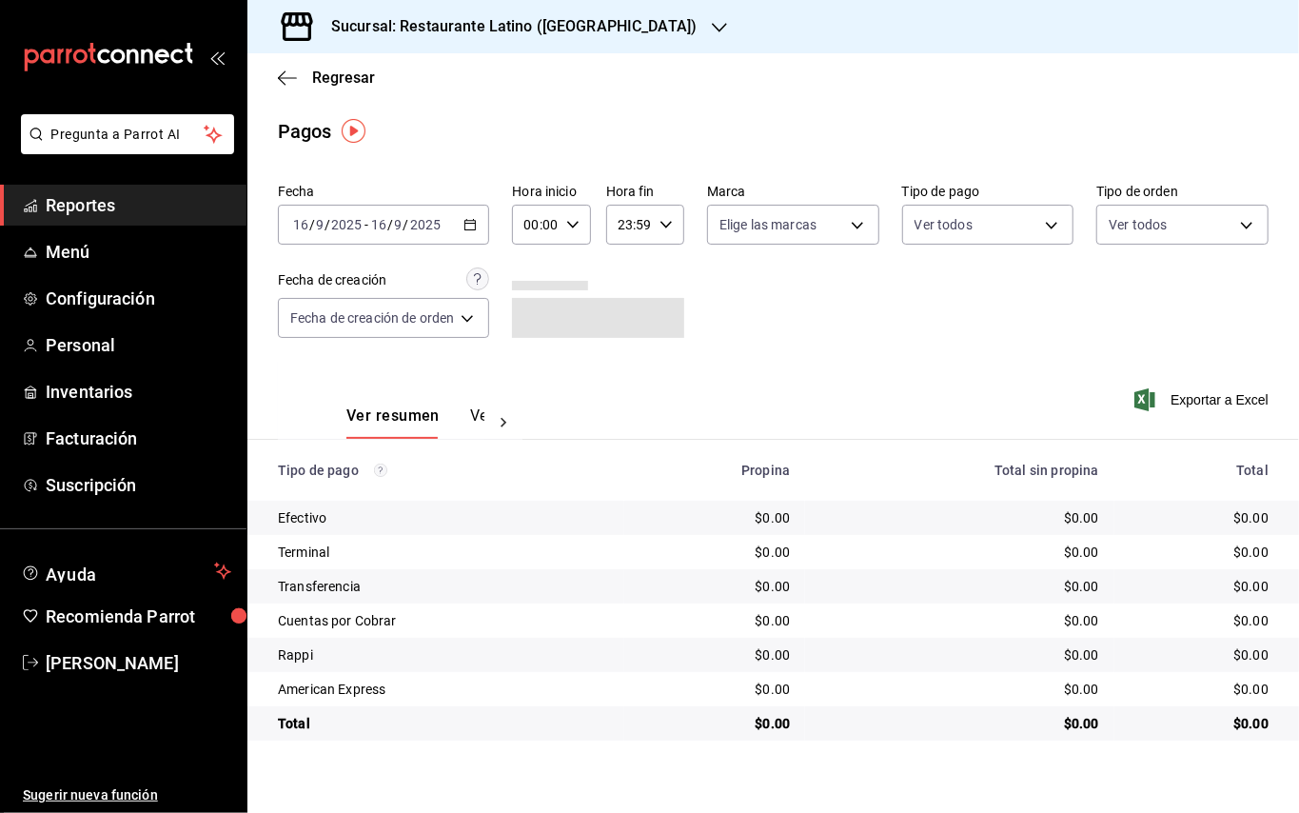
click at [520, 51] on div "Sucursal: Restaurante Latino (Pabellon)" at bounding box center [499, 26] width 472 height 53
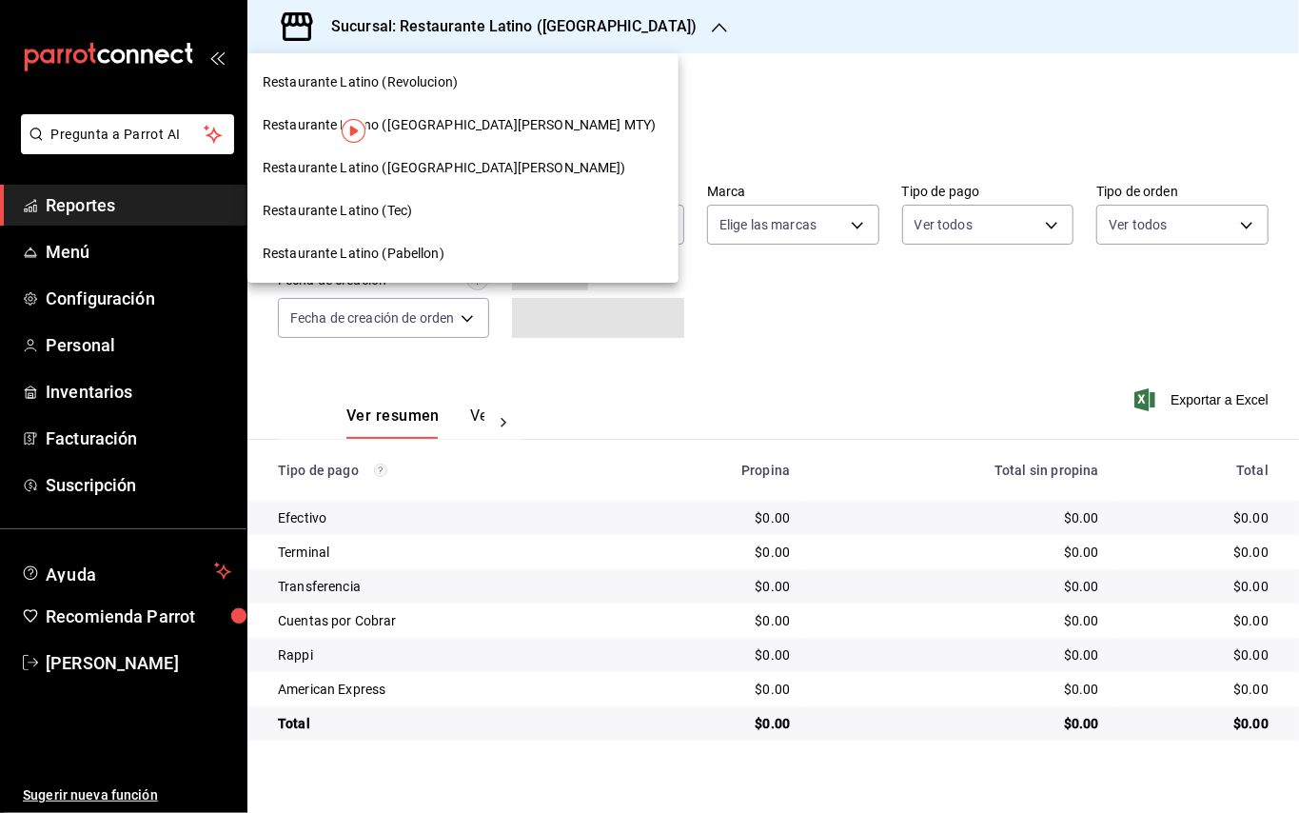
click at [420, 209] on div "Restaurante Latino (Tec)" at bounding box center [463, 211] width 401 height 20
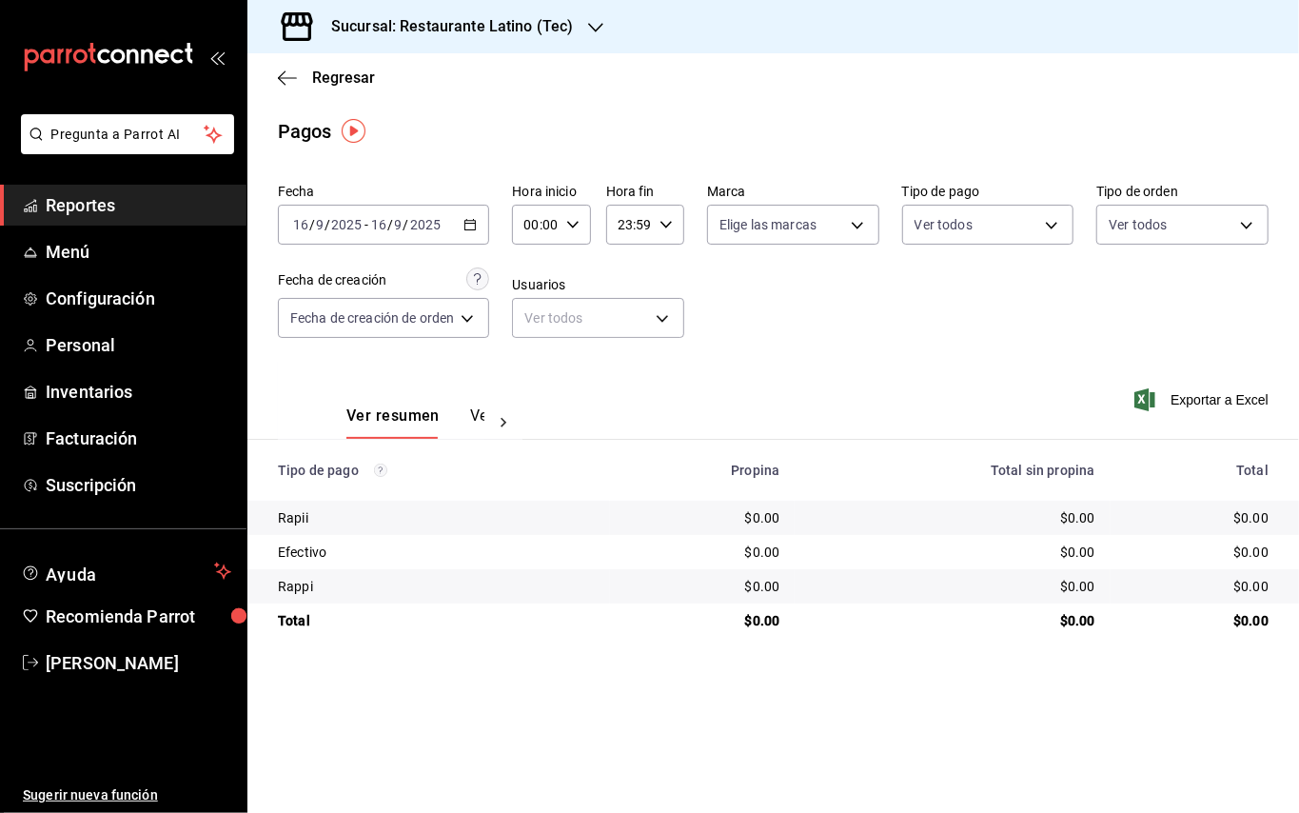
click at [468, 28] on h3 "Sucursal: Restaurante Latino (Tec)" at bounding box center [444, 26] width 257 height 23
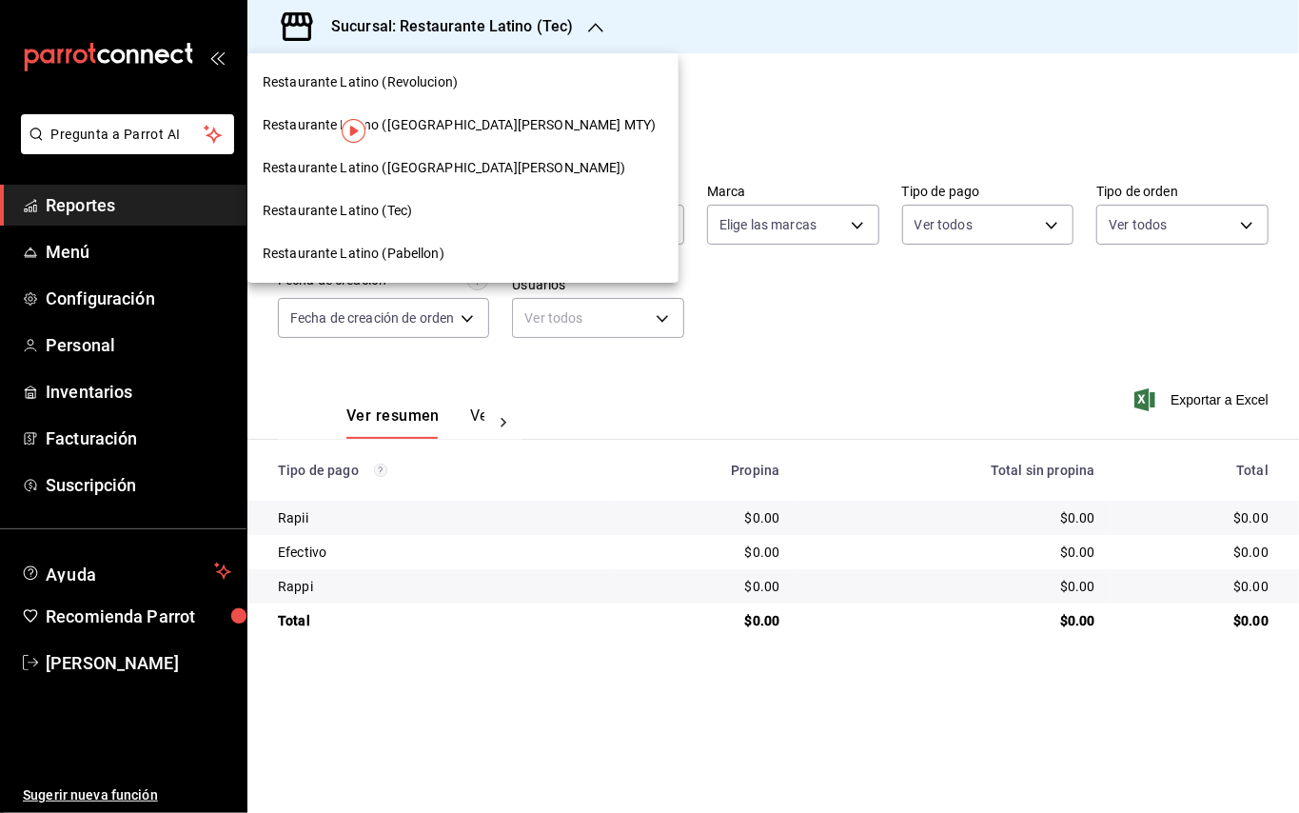
click at [439, 165] on span "Restaurante Latino (San Lucas)" at bounding box center [444, 168] width 363 height 20
